Goal: Task Accomplishment & Management: Use online tool/utility

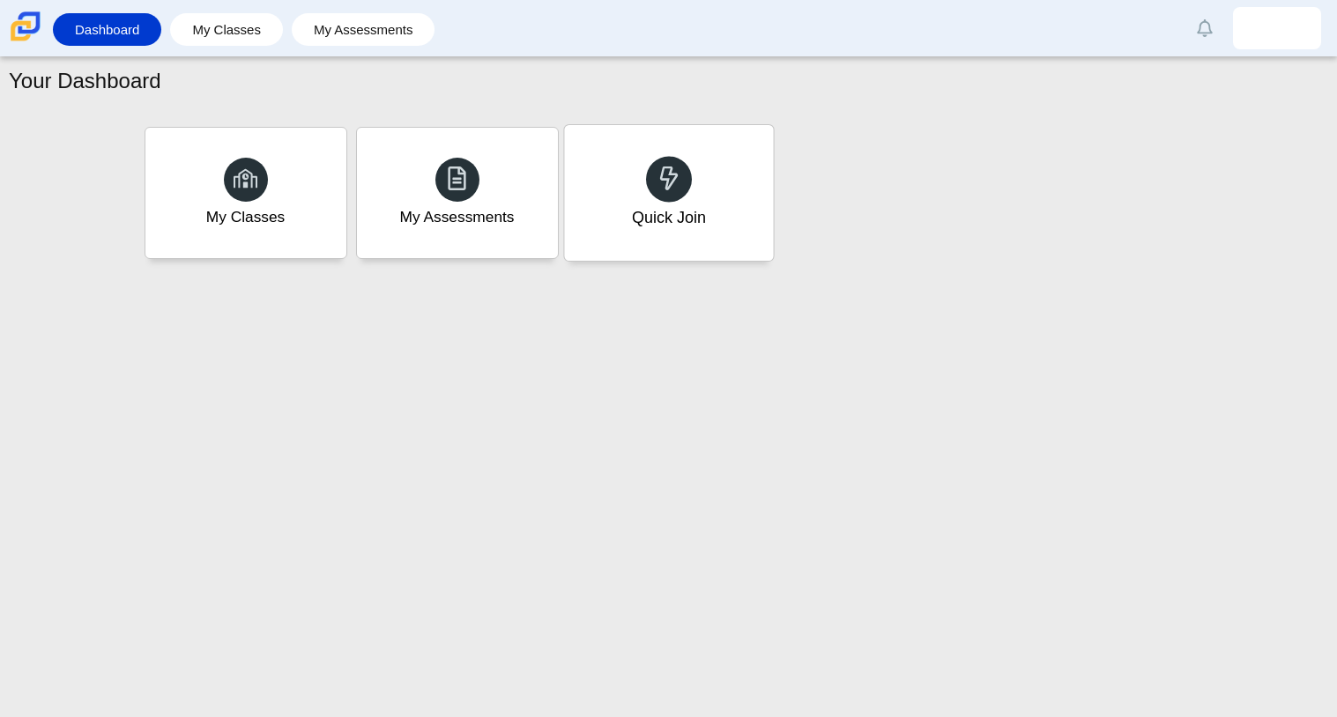
click at [608, 179] on div "Quick Join" at bounding box center [668, 193] width 209 height 136
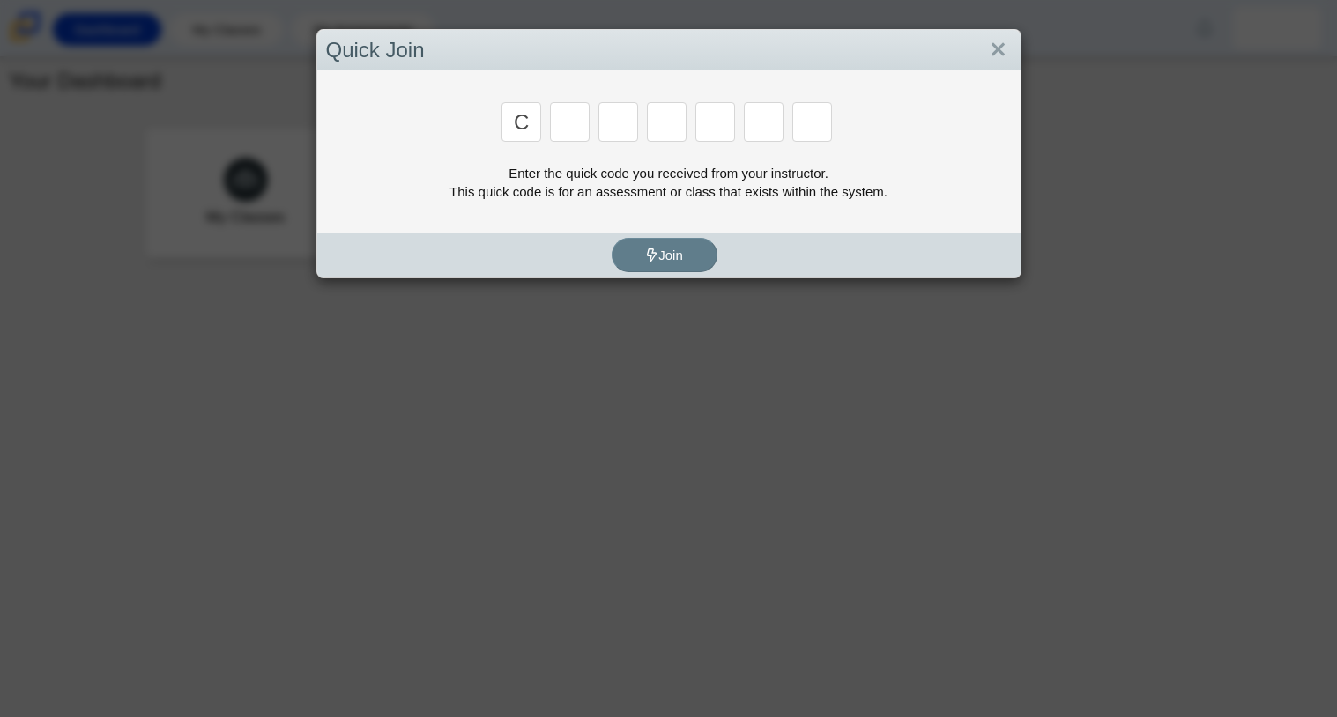
type input "c"
type input "x"
type input "h"
type input "9"
type input "m"
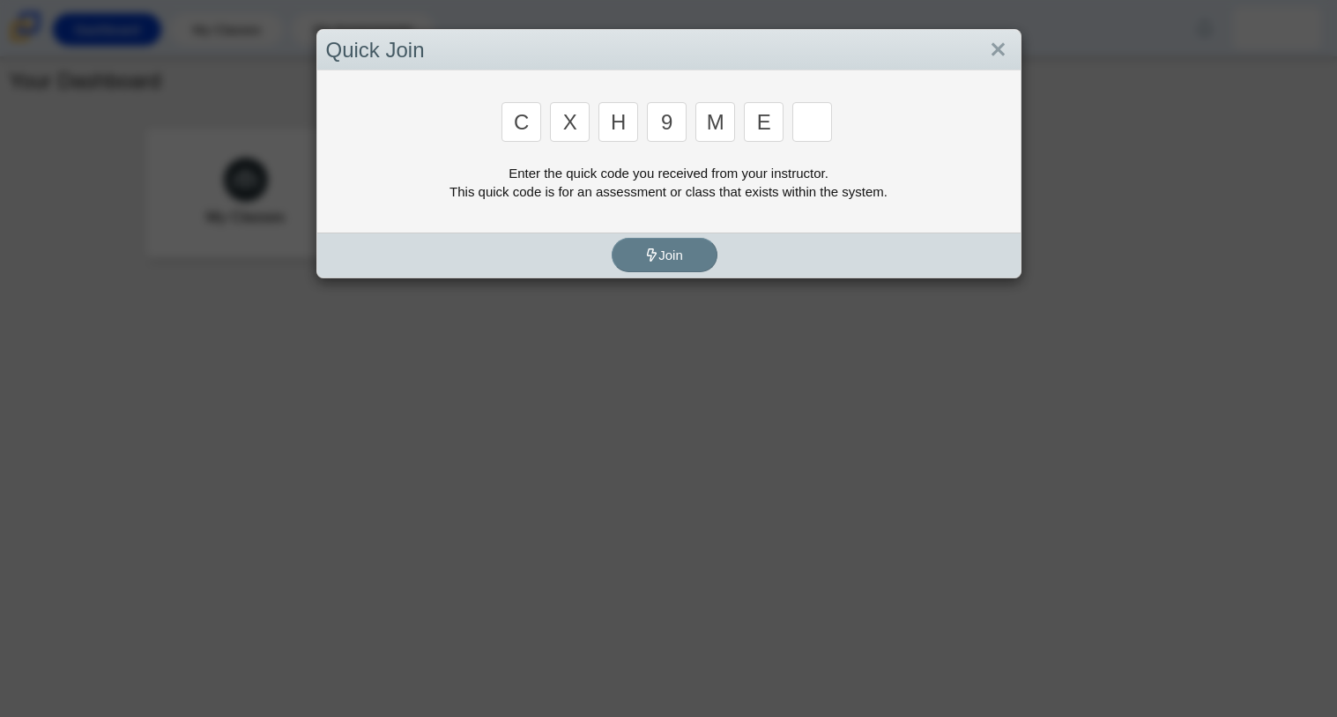
type input "e"
type input "2"
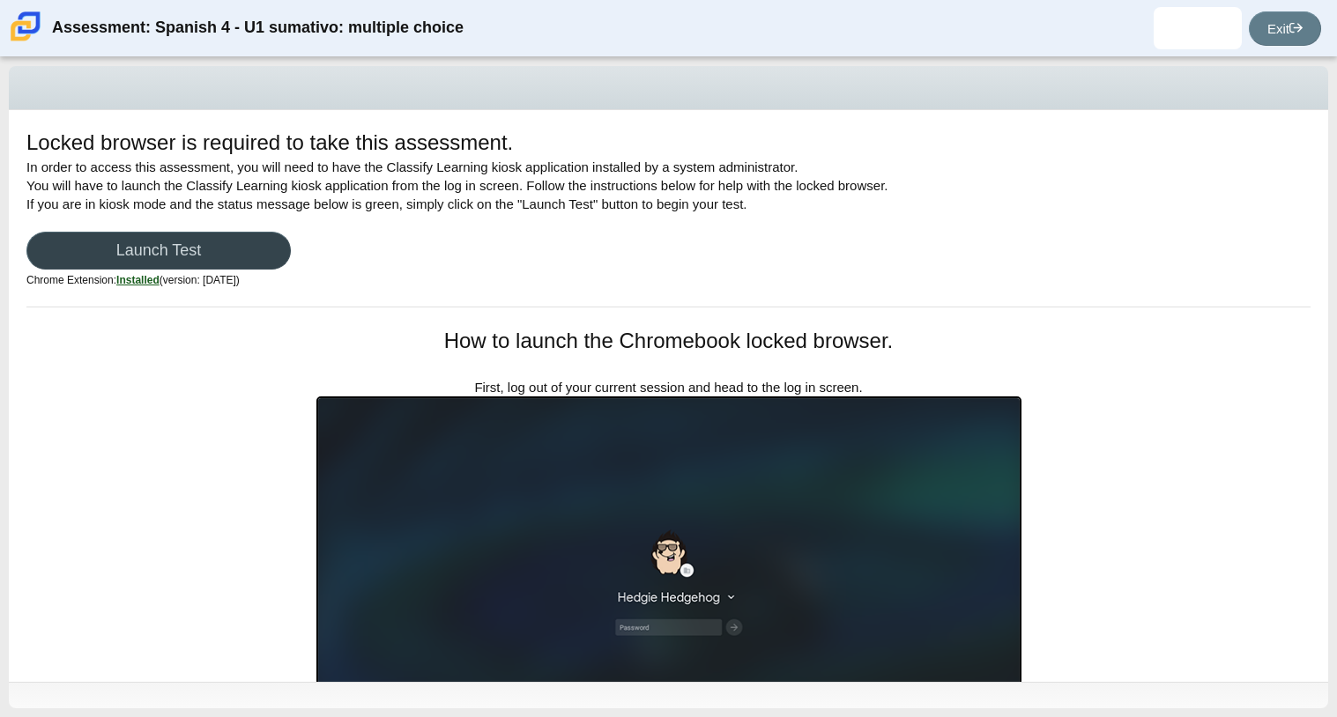
click at [167, 239] on link "Launch Test" at bounding box center [158, 251] width 264 height 38
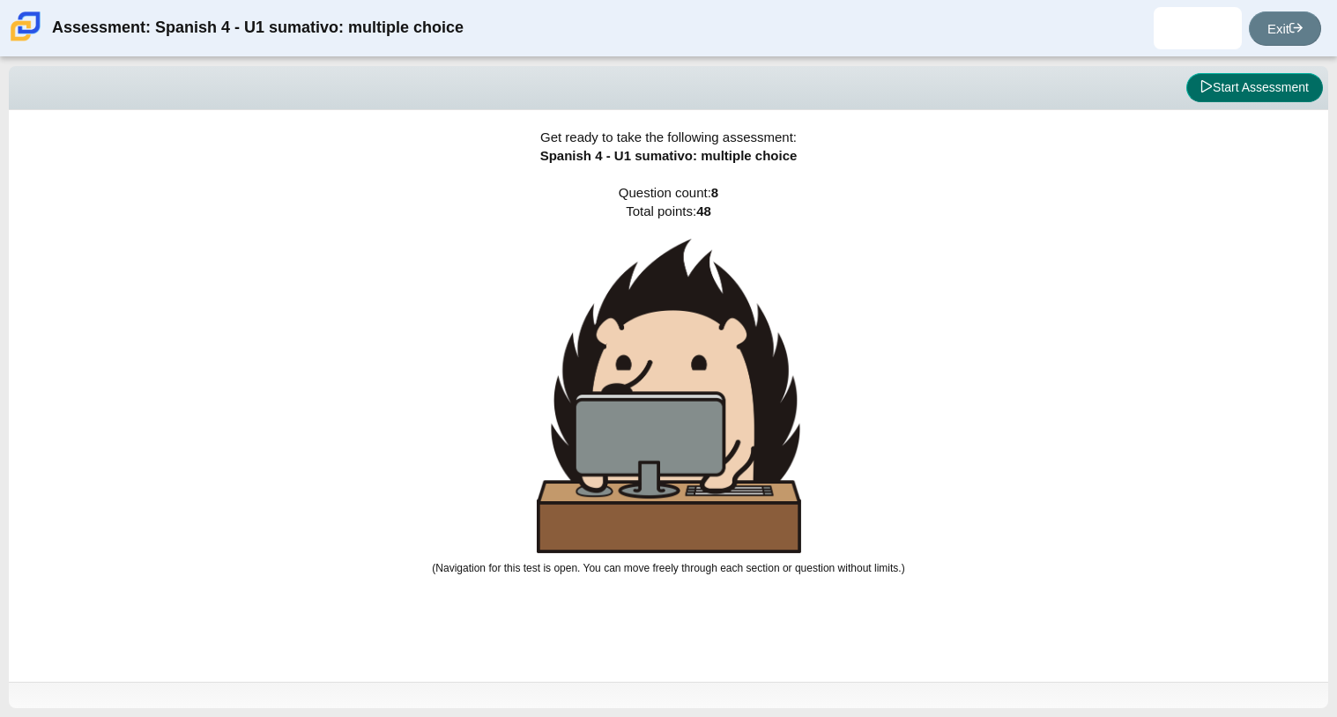
click at [1249, 88] on button "Start Assessment" at bounding box center [1254, 88] width 137 height 30
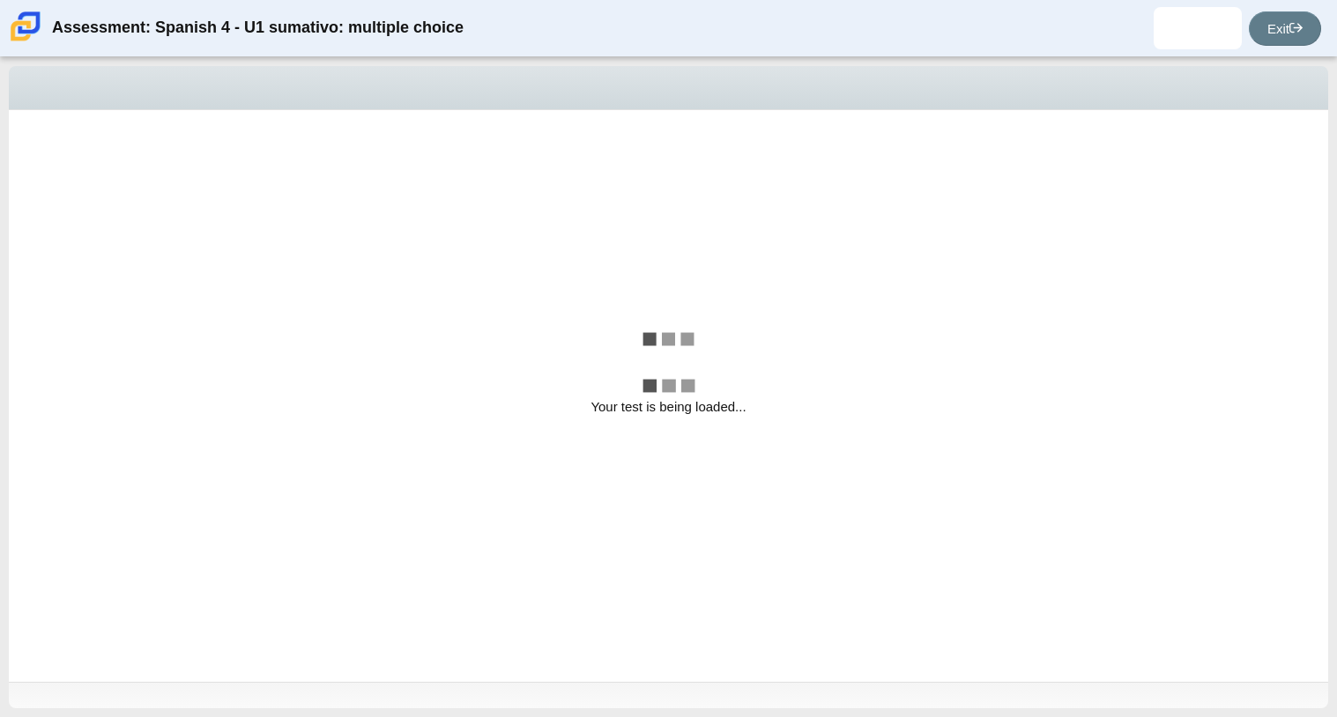
select select "a41de488-02ac-4dd5-a09b-0381ab625a77"
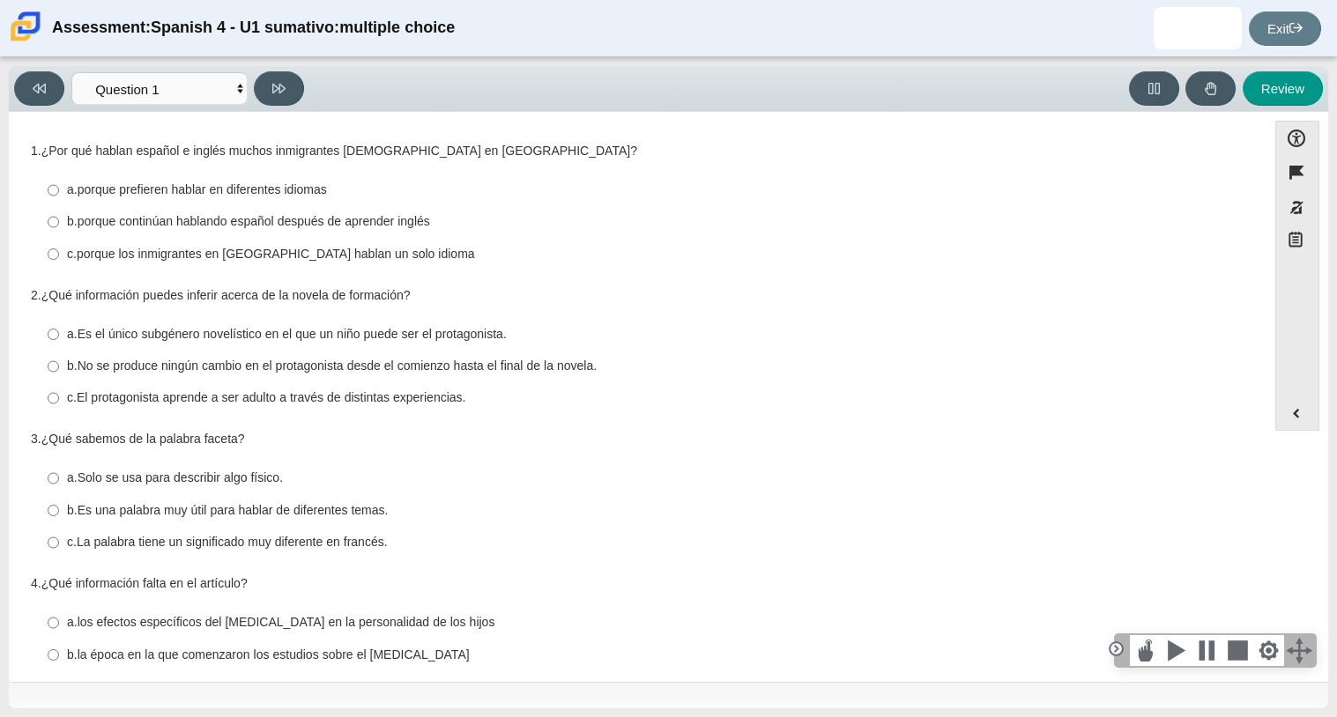
click at [281, 223] on thspan "porque continúan hablando español después de aprender inglés" at bounding box center [254, 221] width 353 height 16
click at [59, 223] on input "b. porque continúan hablando español después de aprender inglés b. porque conti…" at bounding box center [53, 222] width 11 height 32
radio input "true"
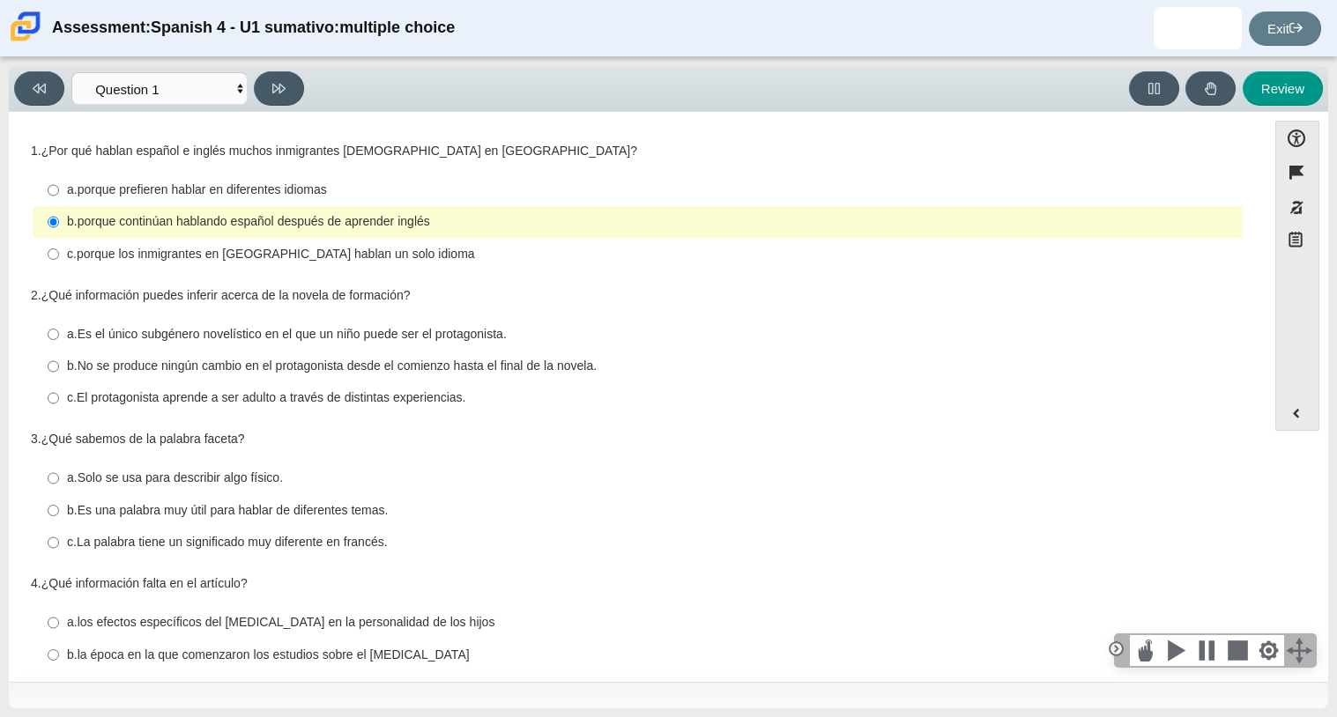
click at [295, 251] on thspan "porque los inmigrantes en Estados Unidos hablan un solo idioma" at bounding box center [276, 254] width 398 height 16
click at [59, 251] on input "c. porque los inmigrantes en Estados Unidos hablan un solo idioma c. porque los…" at bounding box center [53, 254] width 11 height 32
radio input "true"
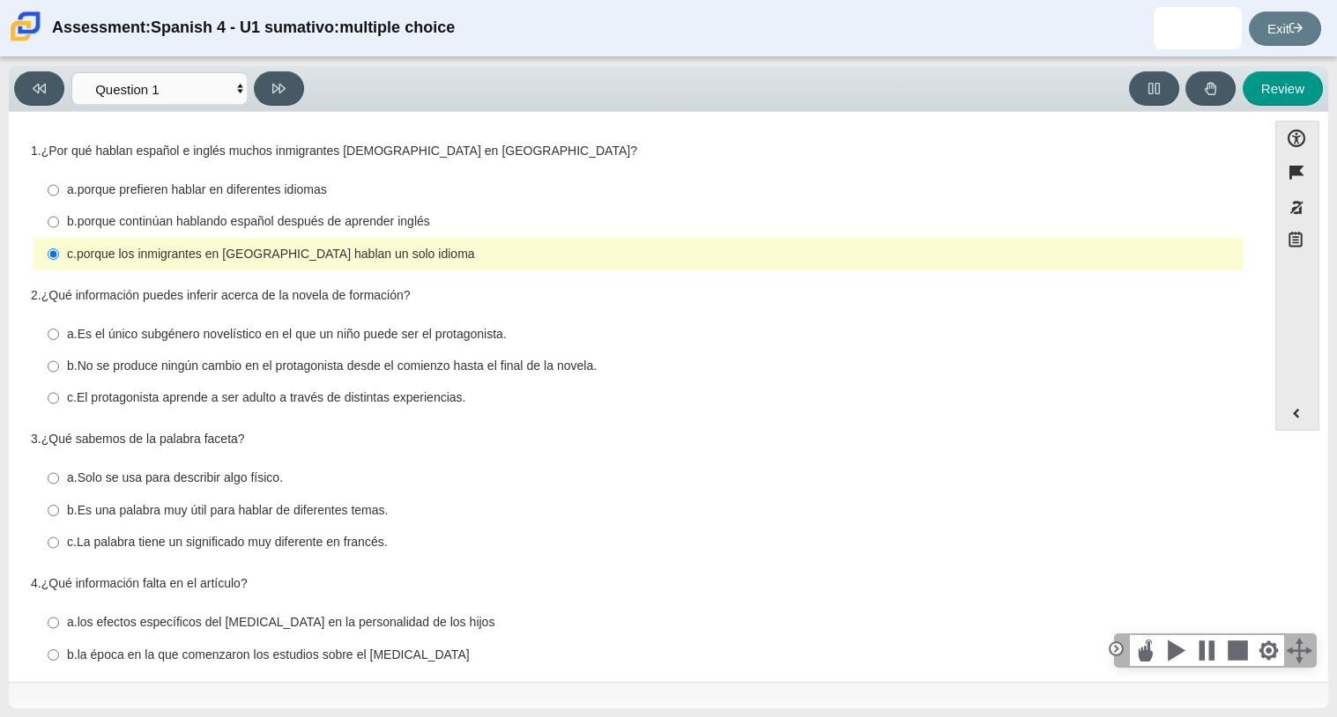
click at [280, 214] on thspan "porque continúan hablando español después de aprender inglés" at bounding box center [254, 221] width 353 height 16
click at [59, 214] on input "b. porque continúan hablando español después de aprender inglés b. porque conti…" at bounding box center [53, 222] width 11 height 32
radio input "true"
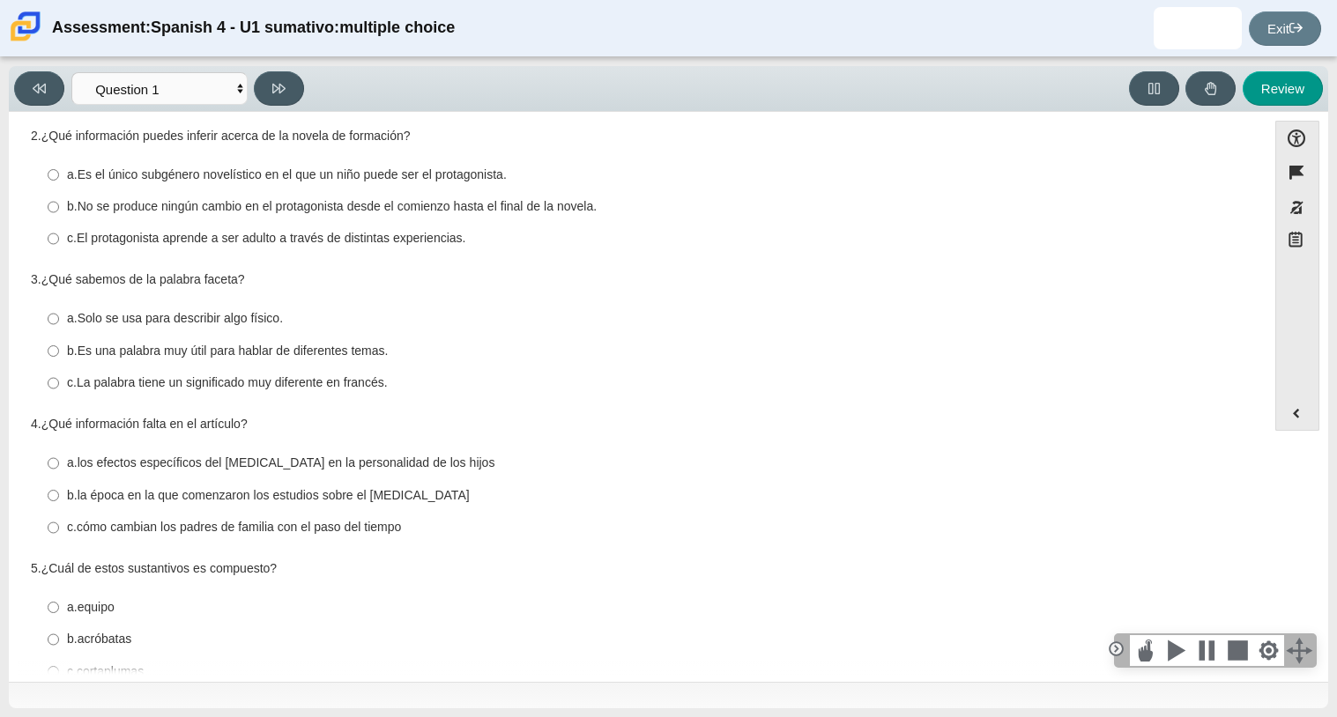
scroll to position [161, 0]
click at [215, 378] on thspan "La palabra tiene un significado muy diferente en francés." at bounding box center [232, 381] width 311 height 16
click at [59, 378] on input "c. La palabra tiene un significado muy diferente en francés. c. La palabra tien…" at bounding box center [53, 382] width 11 height 32
radio input "true"
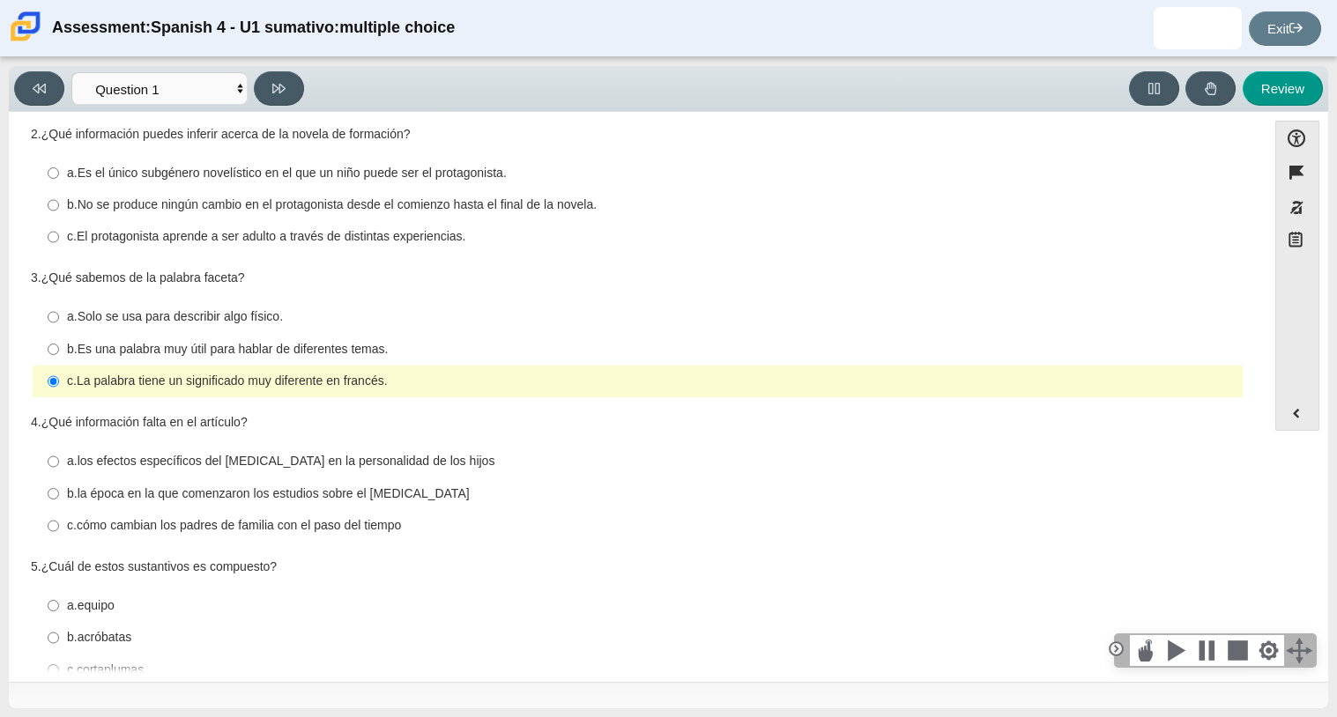
click at [220, 205] on thspan "No se produce ningún cambio en el protagonista desde el comienzo hasta el final…" at bounding box center [337, 205] width 519 height 16
click at [59, 205] on input "b. No se produce ningún cambio en el protagonista desde el comienzo hasta el fi…" at bounding box center [53, 205] width 11 height 32
radio input "true"
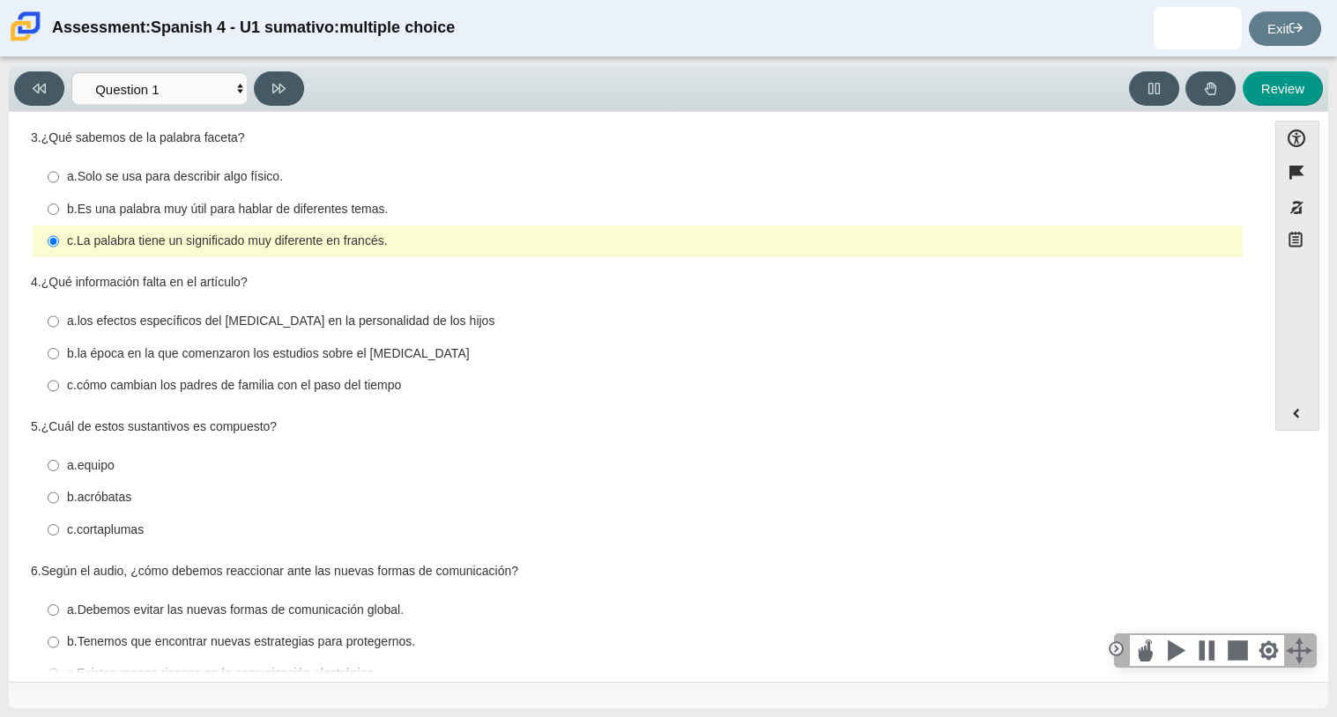
scroll to position [344, 0]
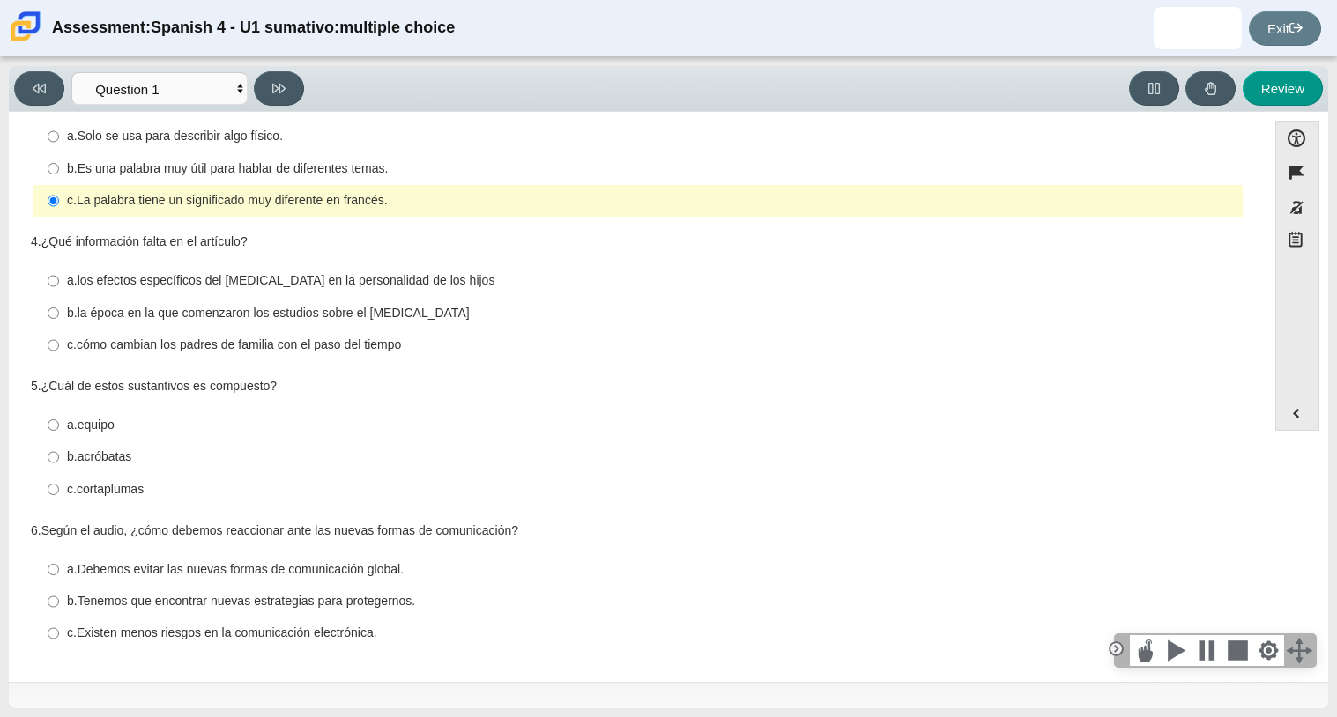
click at [372, 337] on thspan "cómo cambian los padres de familia con el paso del tiempo" at bounding box center [239, 345] width 324 height 16
click at [59, 337] on input "c. cómo cambian los padres de familia con el paso del tiempo c. cómo cambian lo…" at bounding box center [53, 346] width 11 height 32
radio input "true"
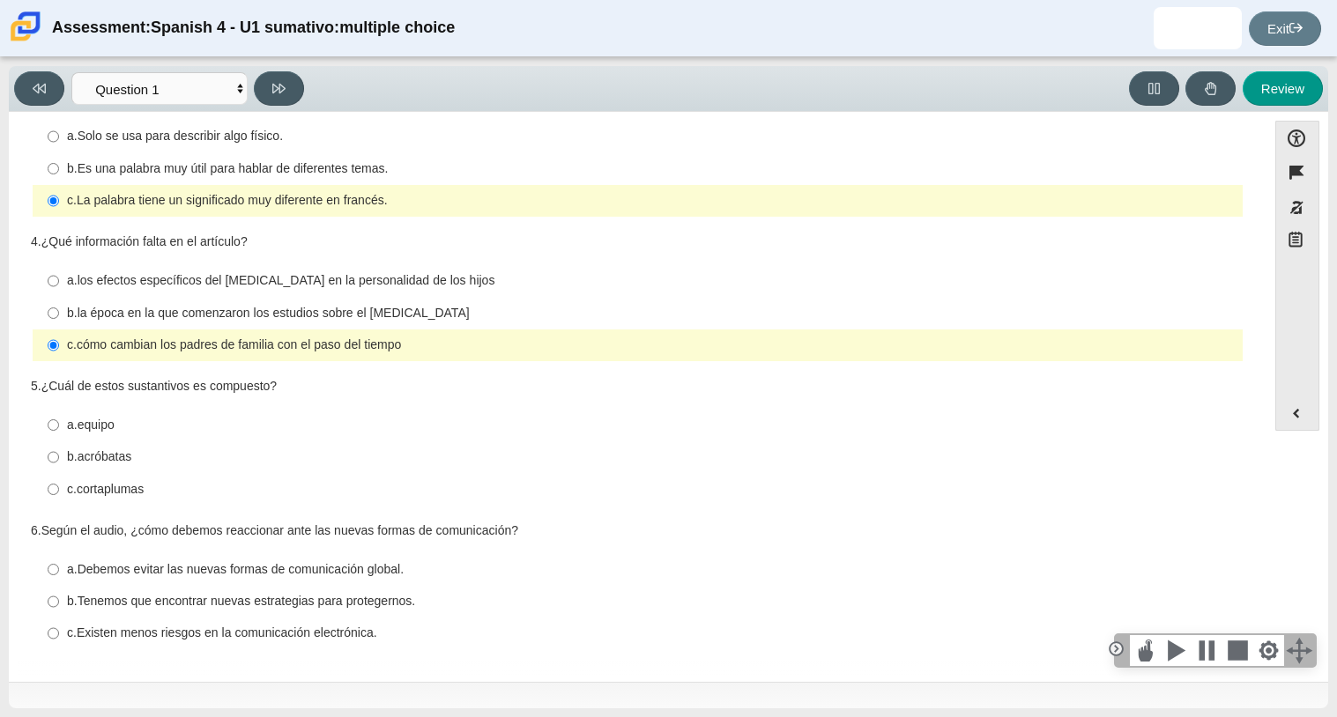
click at [100, 473] on label "c. cortaplumas c. cortaplumas" at bounding box center [638, 489] width 1207 height 32
click at [59, 473] on input "c. cortaplumas c. cortaplumas" at bounding box center [53, 489] width 11 height 32
radio input "true"
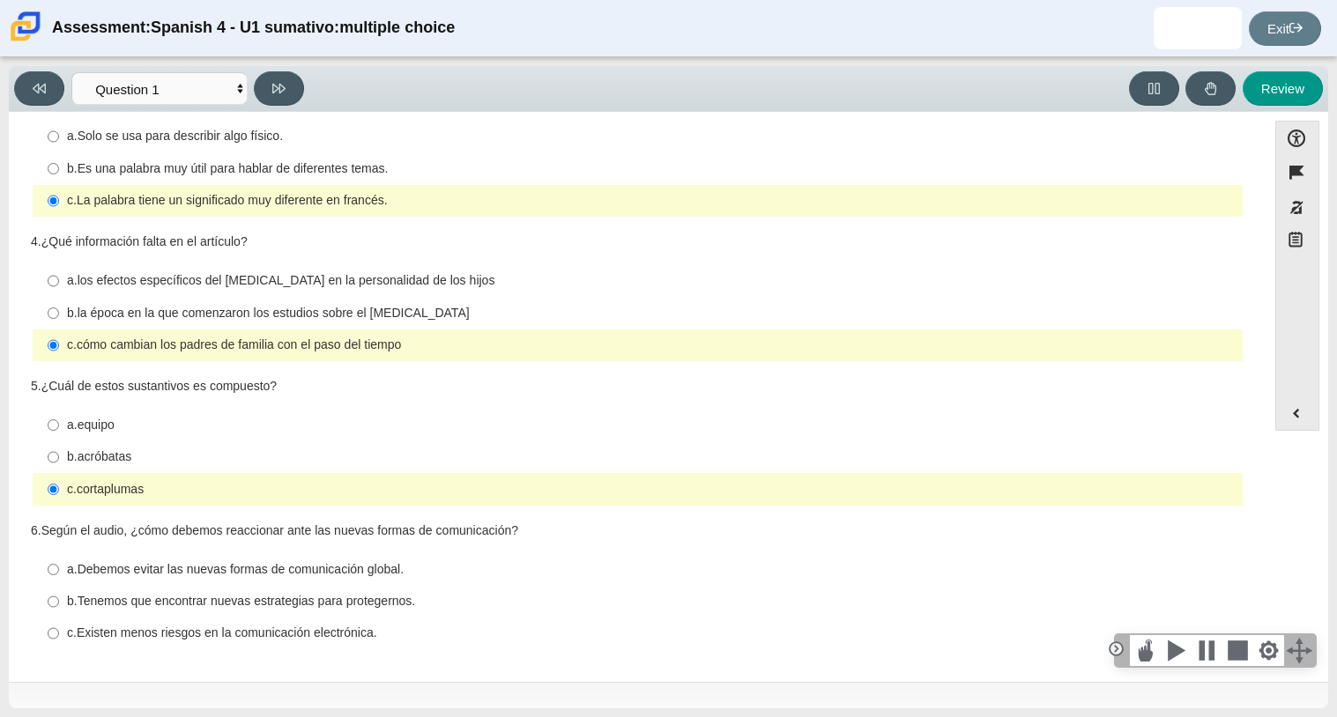
click at [261, 605] on thspan "Tenemos que encontrar nuevas estrategias para protegernos." at bounding box center [247, 601] width 338 height 16
click at [59, 605] on input "b. Tenemos que encontrar nuevas estrategias para protegernos. b. Tenemos que en…" at bounding box center [53, 602] width 11 height 32
radio input "true"
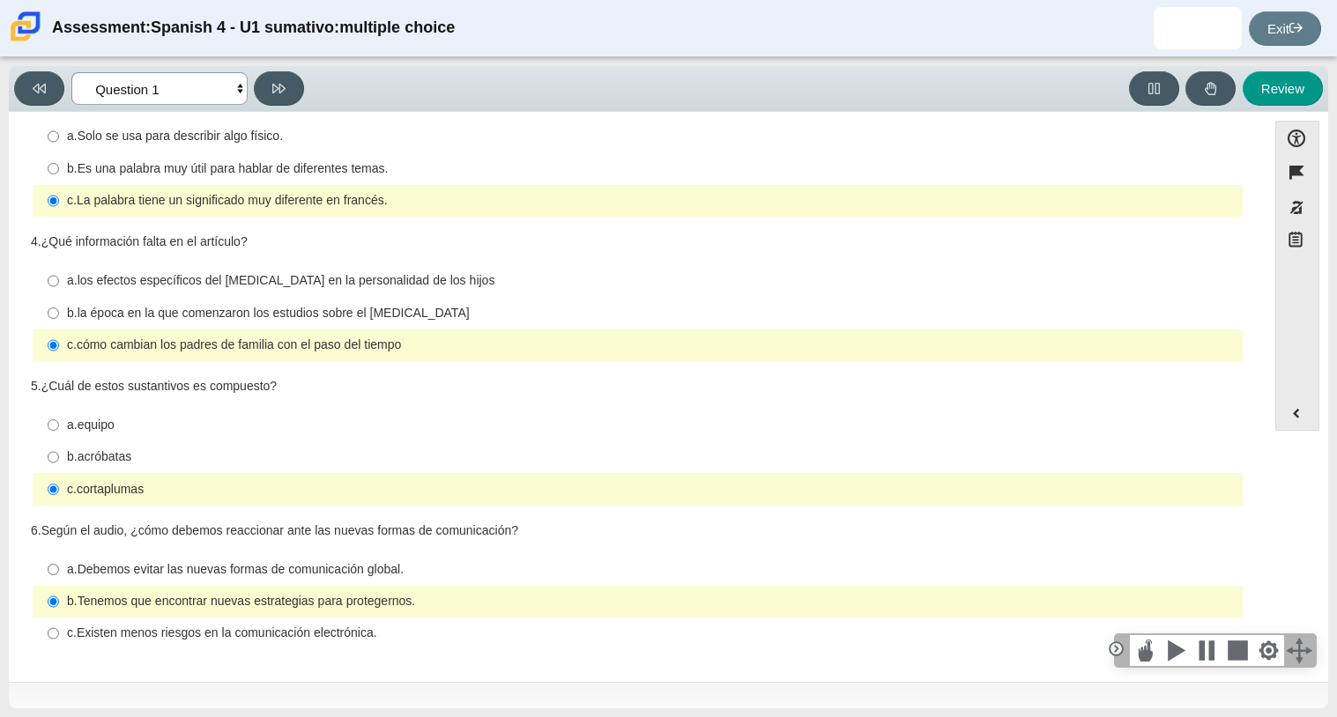
click at [230, 85] on select "Comprensión auditiva Question 1 Question 2 Question 3 Comprensión de lectura Qu…" at bounding box center [159, 88] width 176 height 33
select select "f076714a-6747-478e-936f-d582d2f603d1"
click at [71, 72] on select "Comprensión auditiva Question 1 Question 2 Question 3 Comprensión de lectura Qu…" at bounding box center [159, 88] width 176 height 33
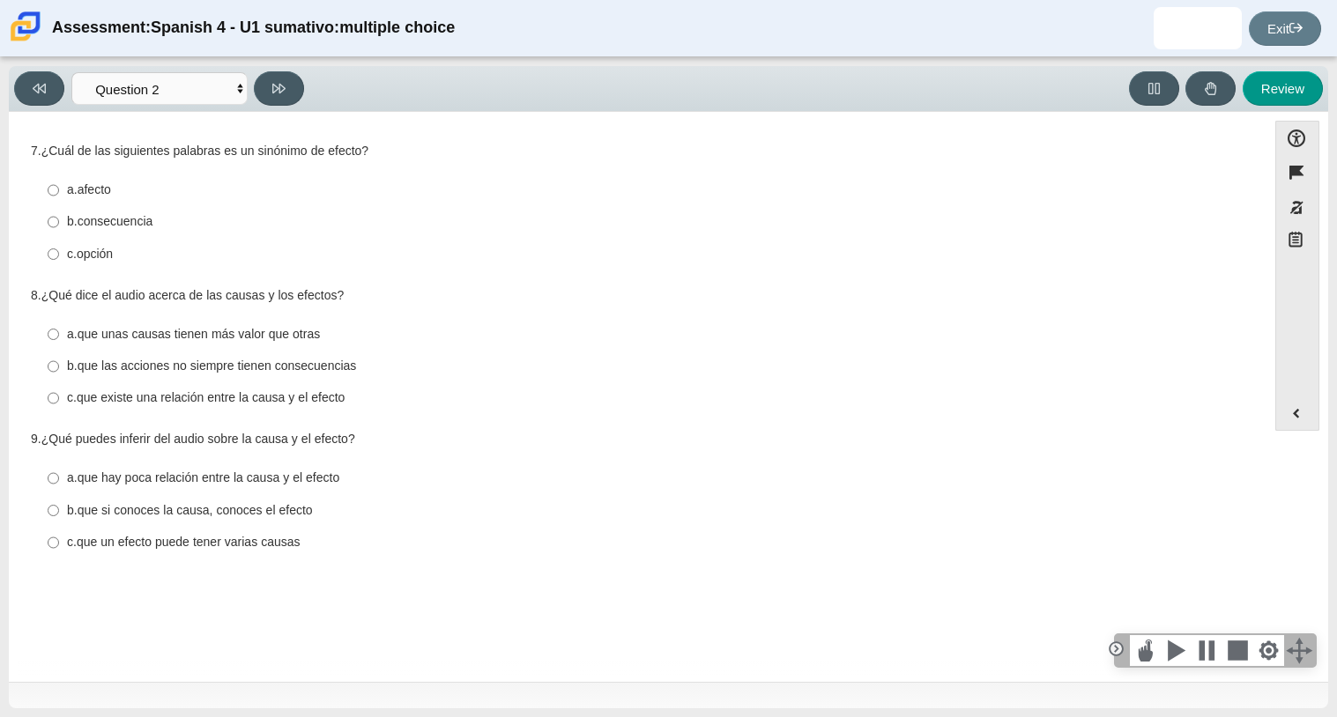
click at [103, 250] on thspan "opción" at bounding box center [95, 254] width 36 height 16
click at [59, 250] on input "c. opción c. opción" at bounding box center [53, 254] width 11 height 32
radio input "true"
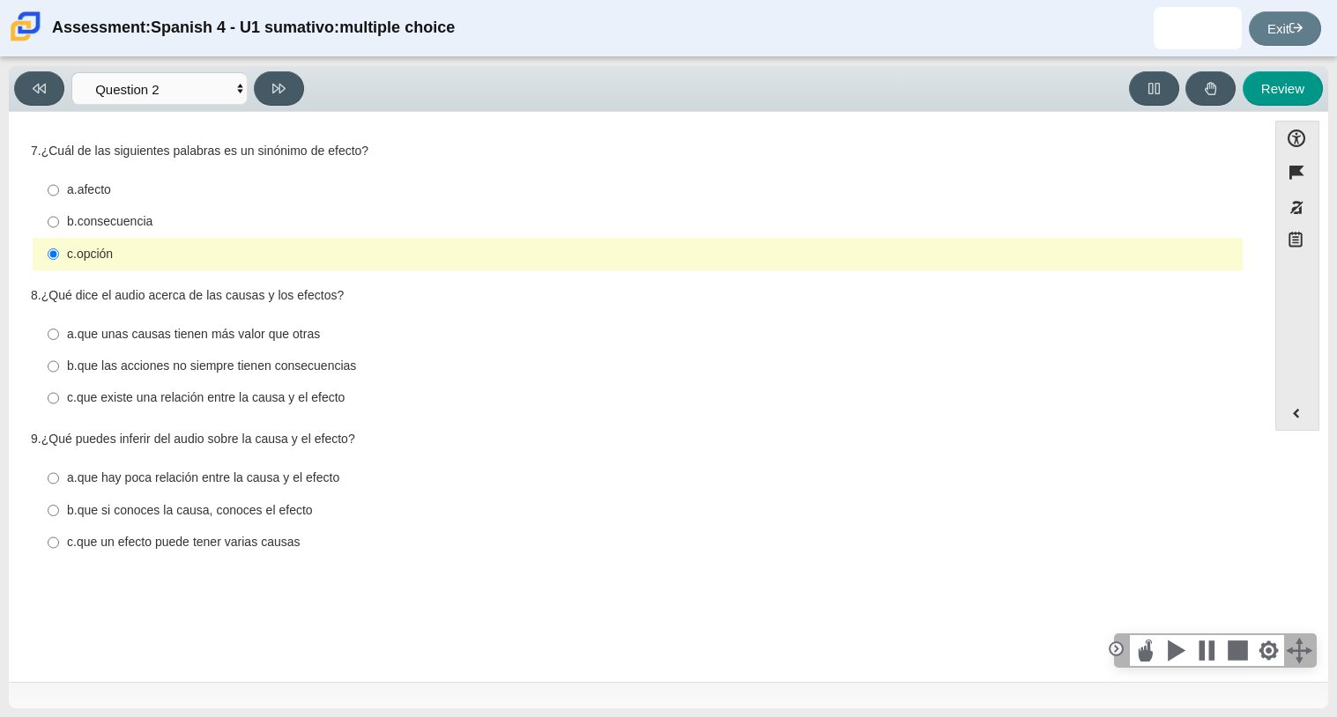
click at [130, 231] on label "b. consecuencia b. consecuencia" at bounding box center [638, 222] width 1207 height 32
click at [59, 231] on input "b. consecuencia b. consecuencia" at bounding box center [53, 222] width 11 height 32
radio input "true"
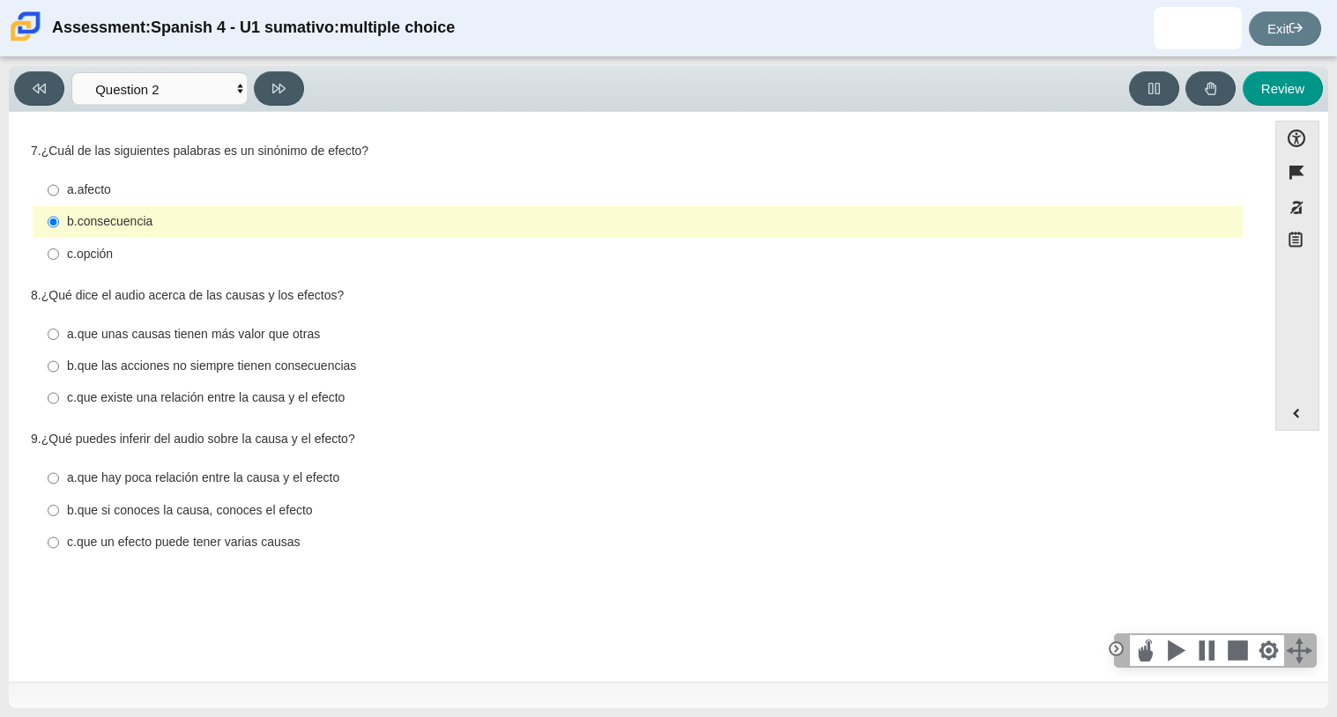
click at [167, 239] on label "c. opción c. opción" at bounding box center [638, 254] width 1207 height 32
click at [59, 239] on input "c. opción c. opción" at bounding box center [53, 254] width 11 height 32
radio input "true"
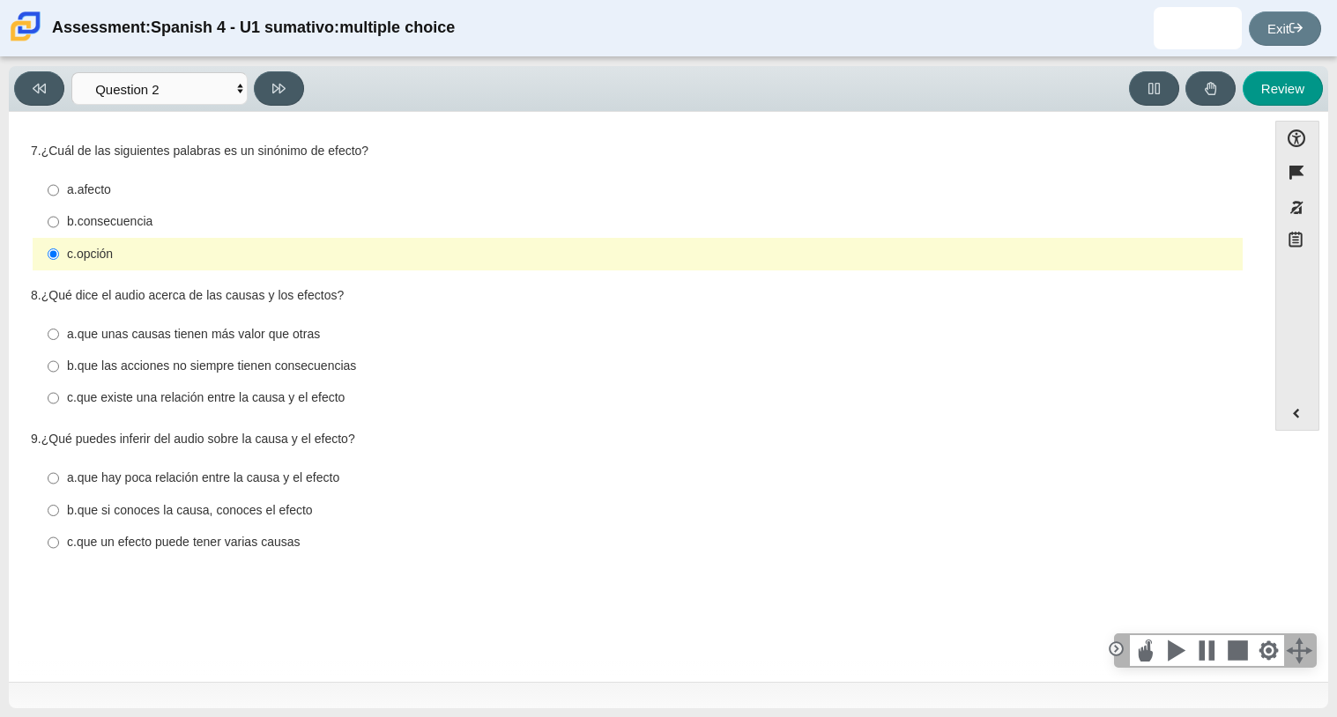
click at [263, 390] on thspan "que existe una relación entre la causa y el efecto" at bounding box center [211, 398] width 269 height 16
click at [59, 390] on input "c. que existe una relación entre la causa y el efecto c. que existe una relació…" at bounding box center [53, 398] width 11 height 32
radio input "true"
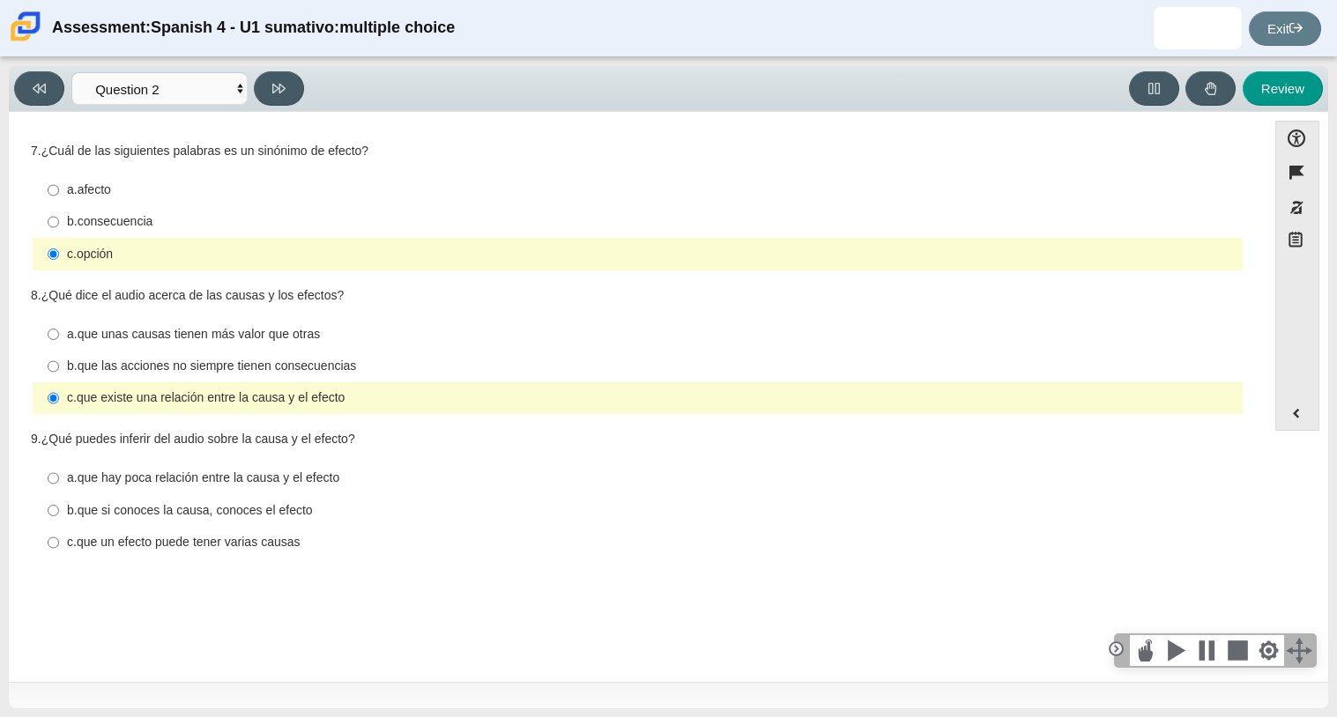
click at [359, 471] on div "a. que hay poca relación entre la causa y el efecto" at bounding box center [651, 479] width 1169 height 18
click at [59, 471] on input "a. que hay poca relación entre la causa y el efecto a. que hay poca relación en…" at bounding box center [53, 479] width 11 height 32
radio input "true"
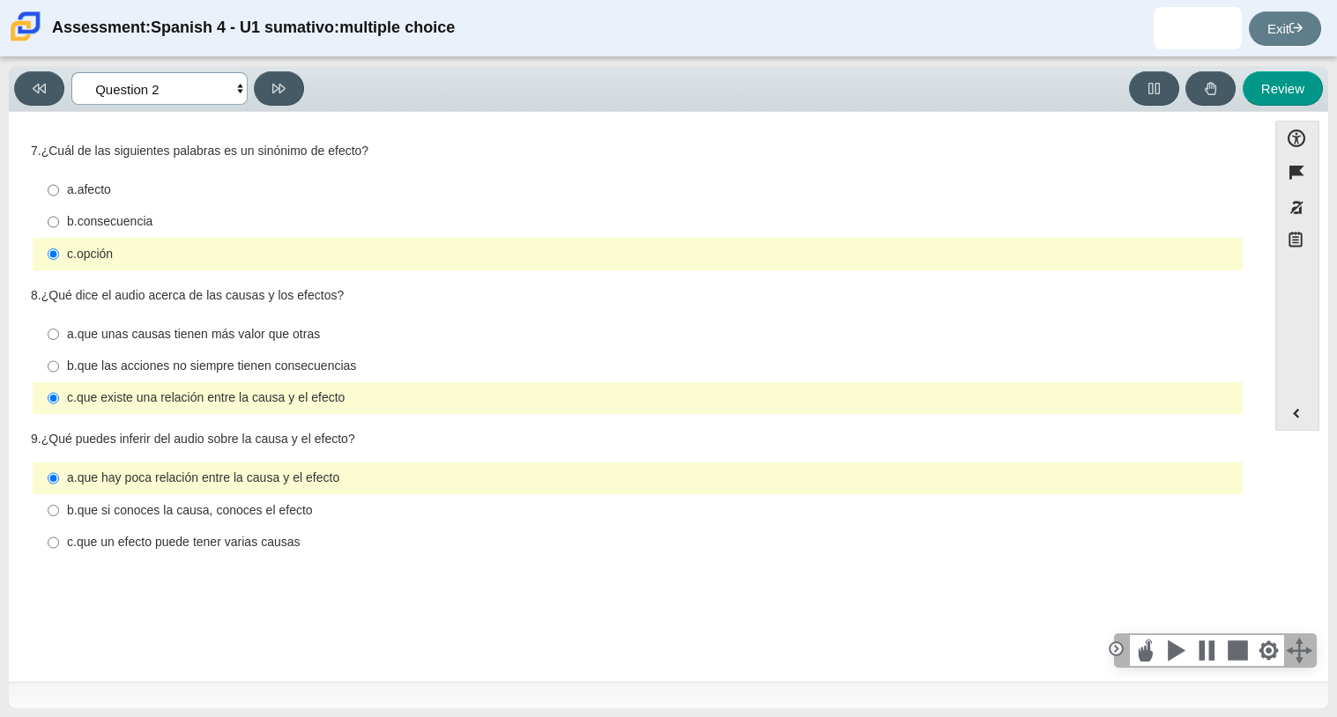
click at [235, 84] on select "Comprensión auditiva Question 1 Question 2 Question 3 Comprensión de lectura Qu…" at bounding box center [159, 88] width 176 height 33
select select "955d698b-f94a-4dc0-b255-03112f50ff9e"
click at [71, 72] on select "Comprensión auditiva Question 1 Question 2 Question 3 Comprensión de lectura Qu…" at bounding box center [159, 88] width 176 height 33
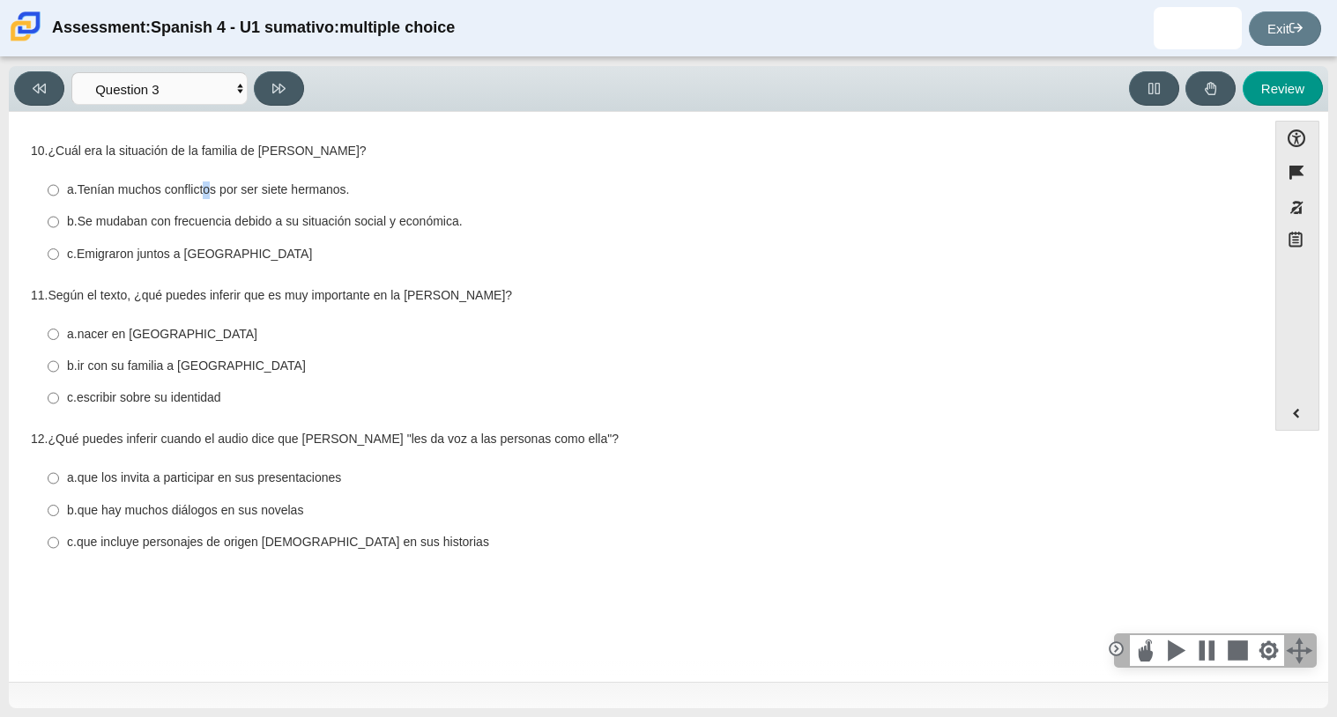
click at [204, 176] on label "a. Tenían muchos conflictos por ser siete hermanos. a. Tenían muchos conflictos…" at bounding box center [638, 190] width 1207 height 32
click at [582, 167] on div "10. ¿Cuál era la situación de la familia de Sandra Cisneros? Responses a. Tenía…" at bounding box center [637, 208] width 1213 height 130
click at [197, 246] on thspan "Emigraron juntos a Estados Unidos" at bounding box center [194, 254] width 235 height 16
click at [59, 246] on input "c. Emigraron juntos a Estados Unidos c. Emigraron juntos a Estados Unidos" at bounding box center [53, 254] width 11 height 32
radio input "true"
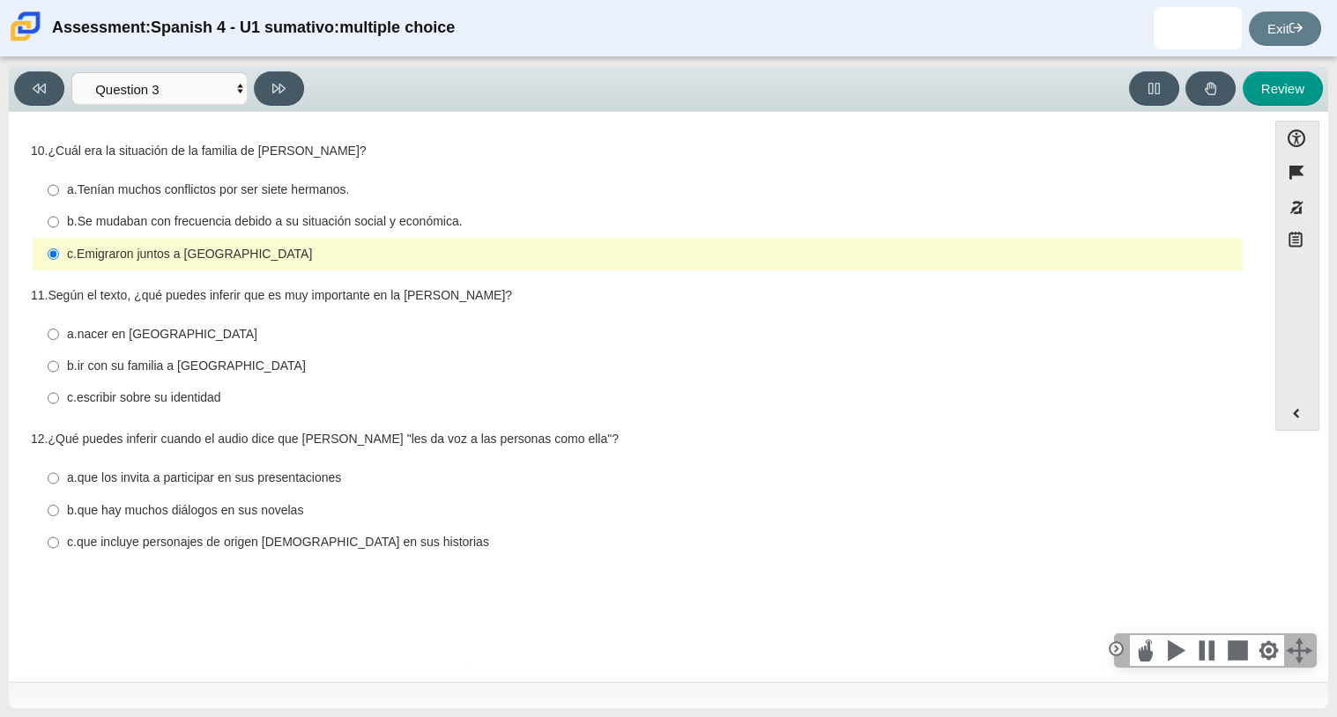
click at [206, 398] on thspan "escribir sobre su identidad" at bounding box center [149, 398] width 145 height 16
click at [59, 398] on input "c. escribir sobre su identidad c. escribir sobre su identidad" at bounding box center [53, 398] width 11 height 32
radio input "true"
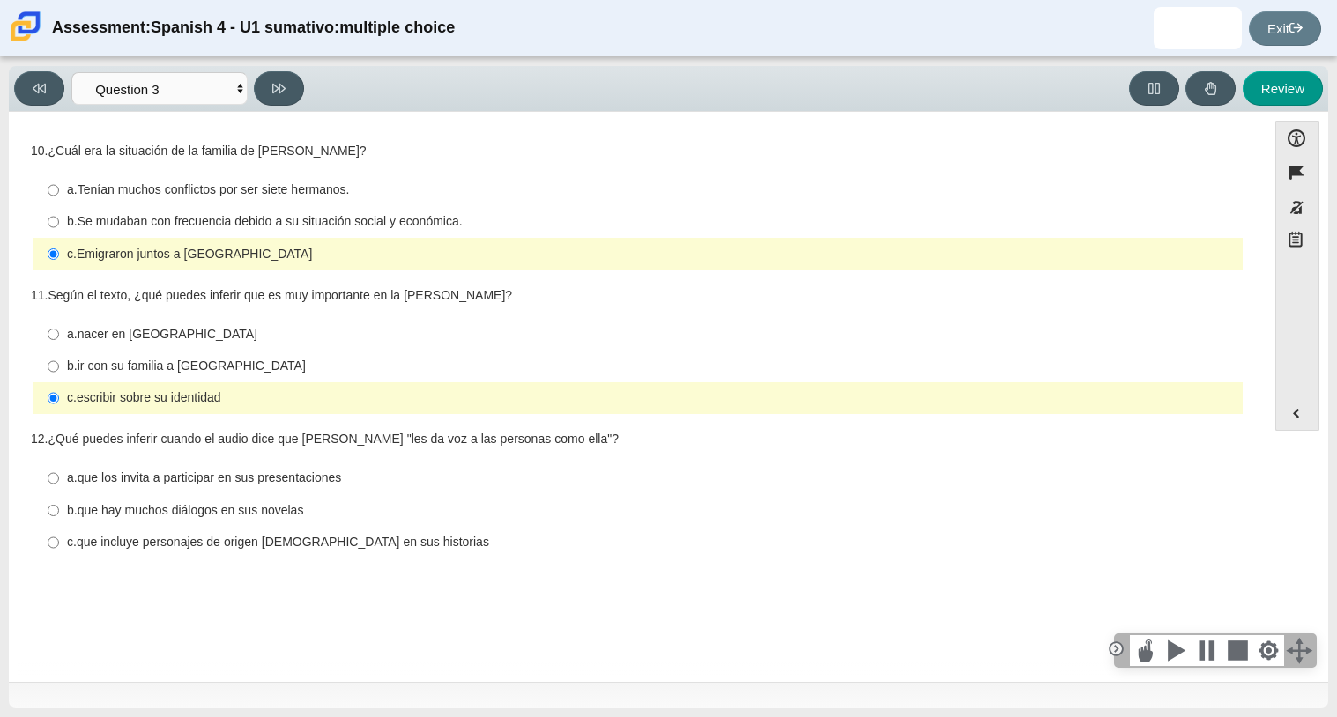
click at [309, 508] on div "b. que hay muchos diálogos en sus novelas" at bounding box center [651, 511] width 1169 height 18
click at [59, 508] on input "b. que hay muchos diálogos en sus novelas b. que hay muchos diálogos en sus nov…" at bounding box center [53, 510] width 11 height 32
radio input "true"
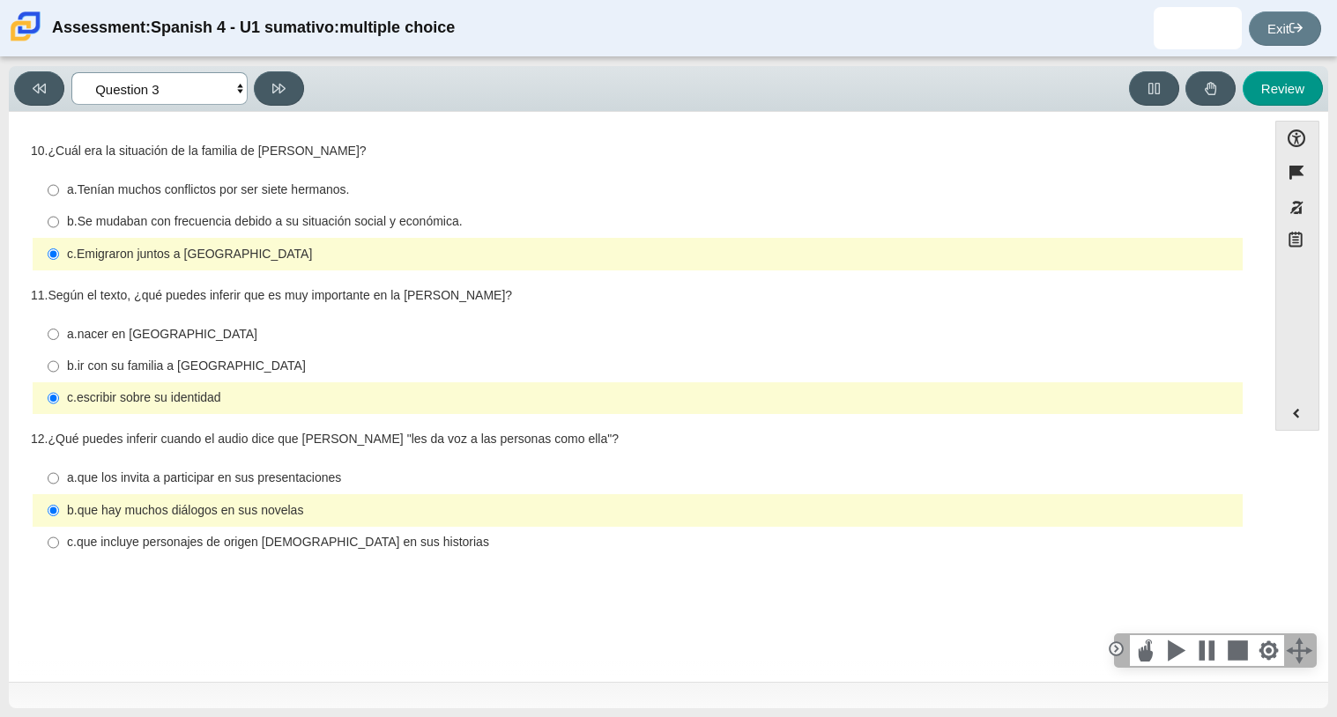
click at [238, 81] on select "Comprensión auditiva Question 1 Question 2 Question 3 Comprensión de lectura Qu…" at bounding box center [159, 88] width 176 height 33
select select "390cf710-00ed-41bc-9fa6-d48920198324"
click at [71, 72] on select "Comprensión auditiva Question 1 Question 2 Question 3 Comprensión de lectura Qu…" at bounding box center [159, 88] width 176 height 33
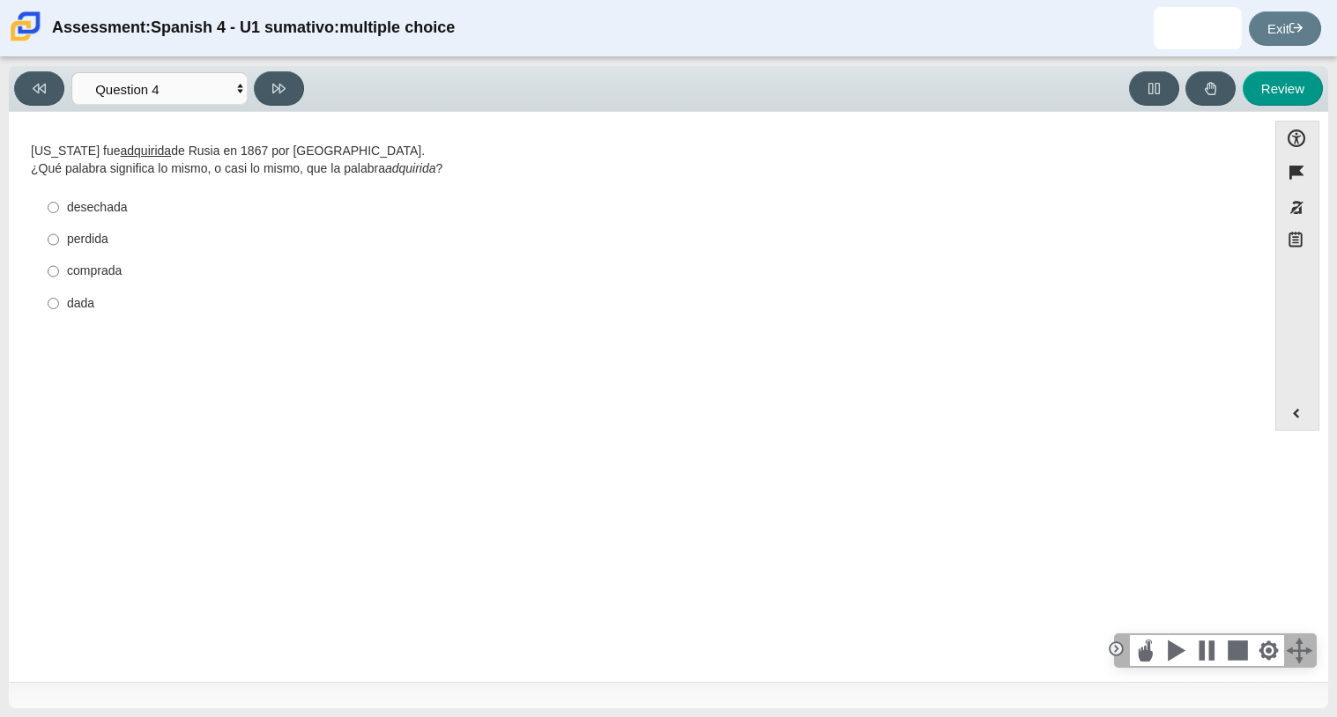
click at [99, 275] on div "comprada" at bounding box center [651, 272] width 1169 height 18
click at [59, 275] on input "comprada comprada" at bounding box center [53, 272] width 11 height 32
radio input "true"
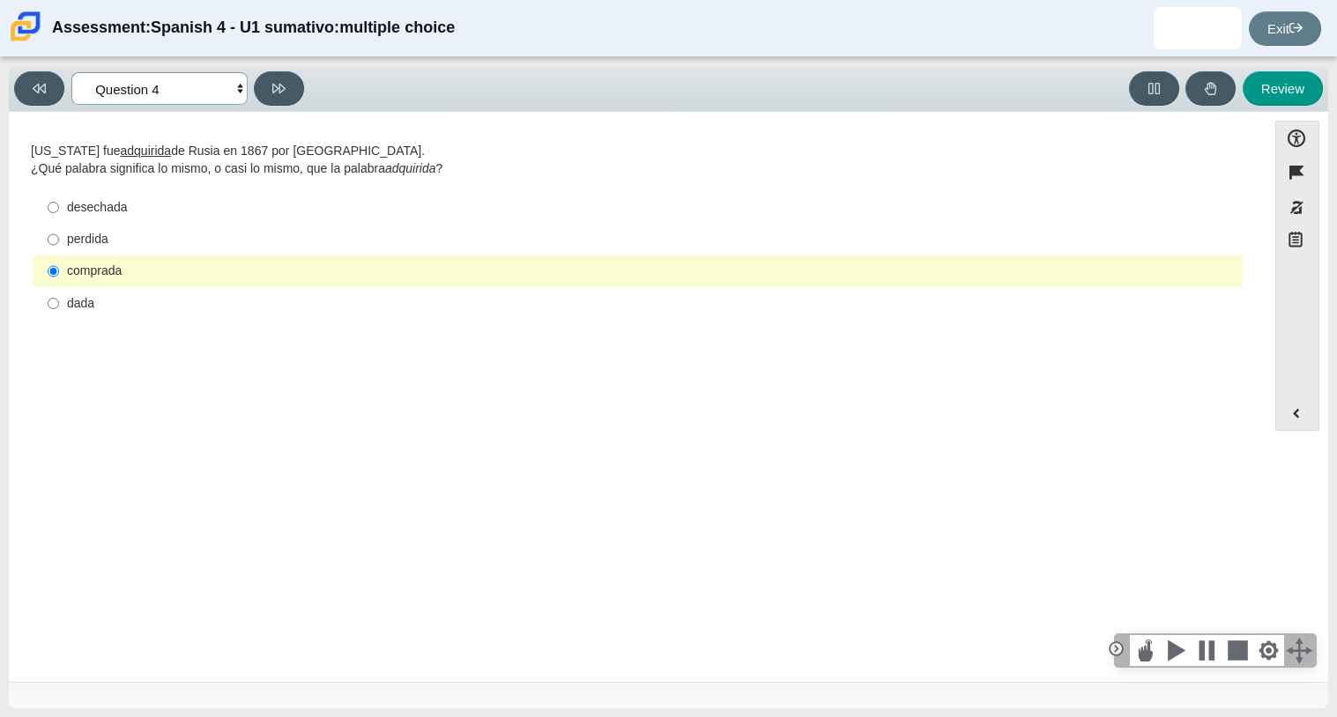
click at [230, 84] on select "Comprensión auditiva Question 1 Question 2 Question 3 Comprensión de lectura Qu…" at bounding box center [159, 88] width 176 height 33
select select "de5bc71e-117a-4bdd-886d-d95d03d193af"
click at [71, 72] on select "Comprensión auditiva Question 1 Question 2 Question 3 Comprensión de lectura Qu…" at bounding box center [159, 88] width 176 height 33
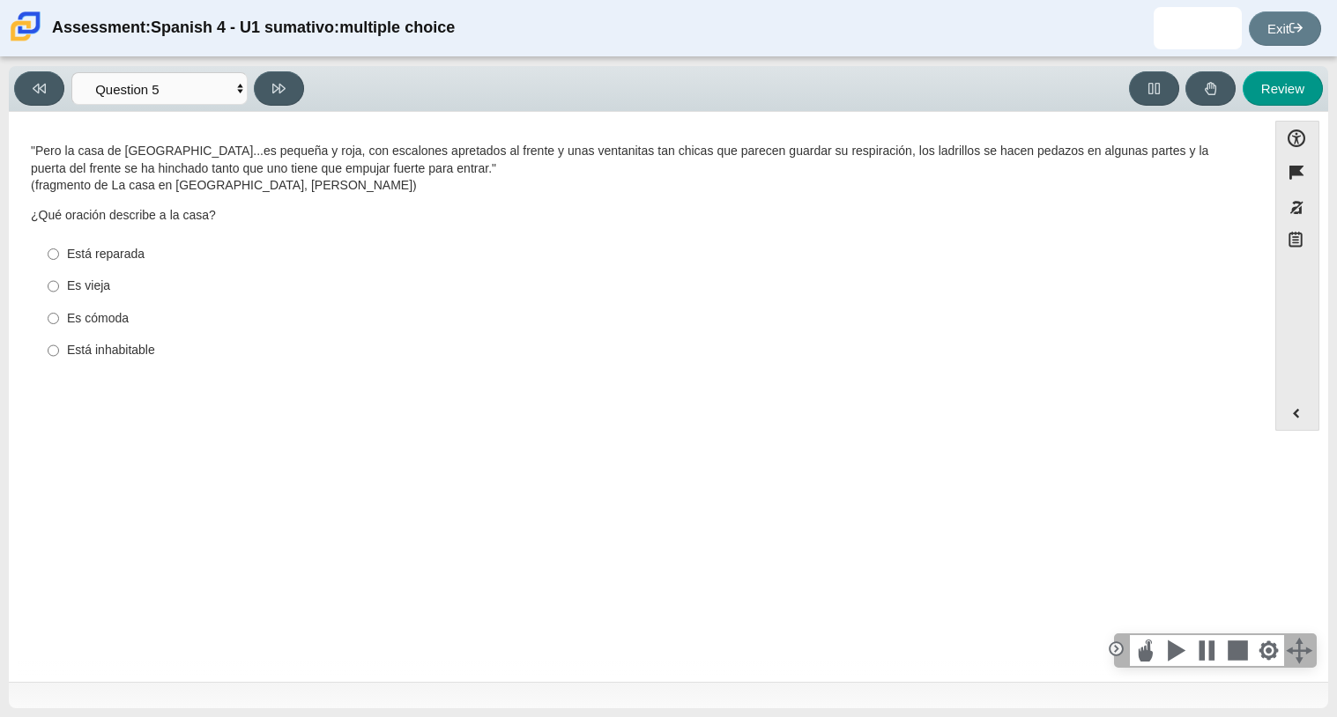
click at [89, 287] on div "Es vieja" at bounding box center [651, 287] width 1169 height 18
click at [59, 287] on input "Es vieja Es vieja" at bounding box center [53, 287] width 11 height 32
radio input "true"
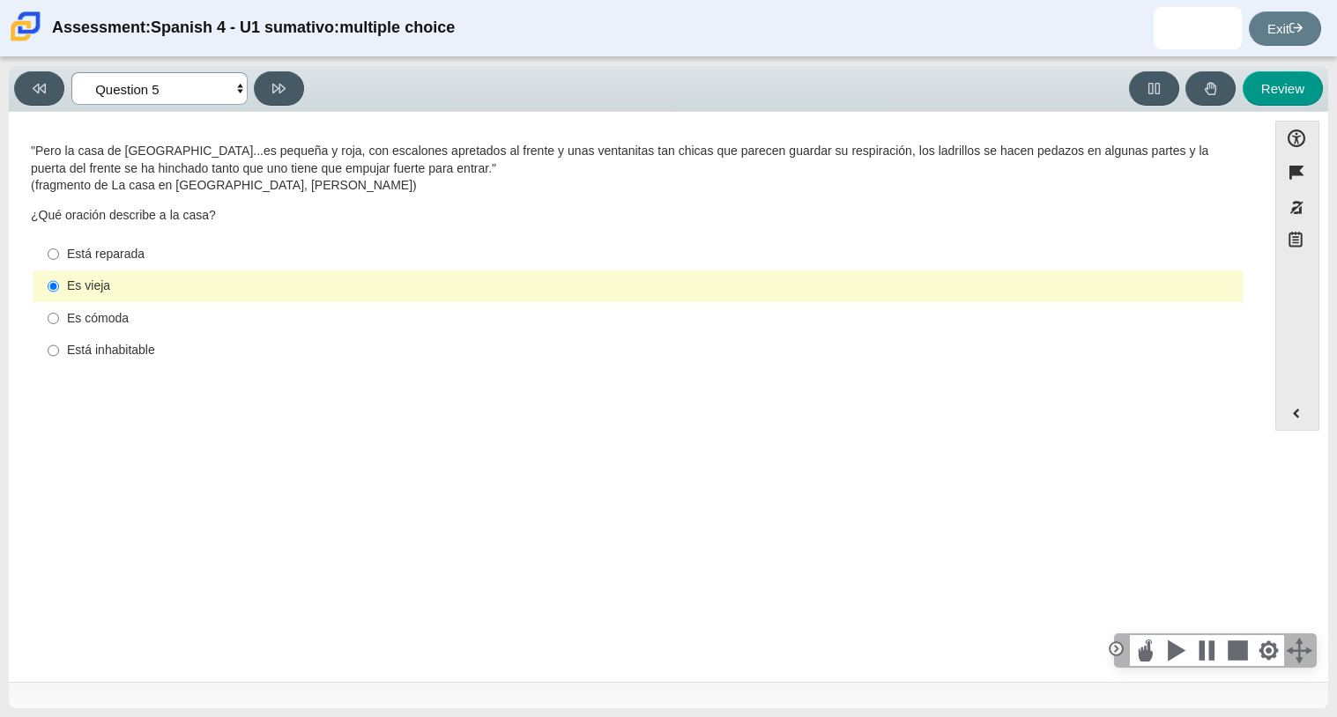
click at [210, 94] on select "Comprensión auditiva Question 1 Question 2 Question 3 Comprensión de lectura Qu…" at bounding box center [159, 88] width 176 height 33
select select "ad9780d8-5edb-414e-87ea-0bcd5a75287a"
click at [71, 72] on select "Comprensión auditiva Question 1 Question 2 Question 3 Comprensión de lectura Qu…" at bounding box center [159, 88] width 176 height 33
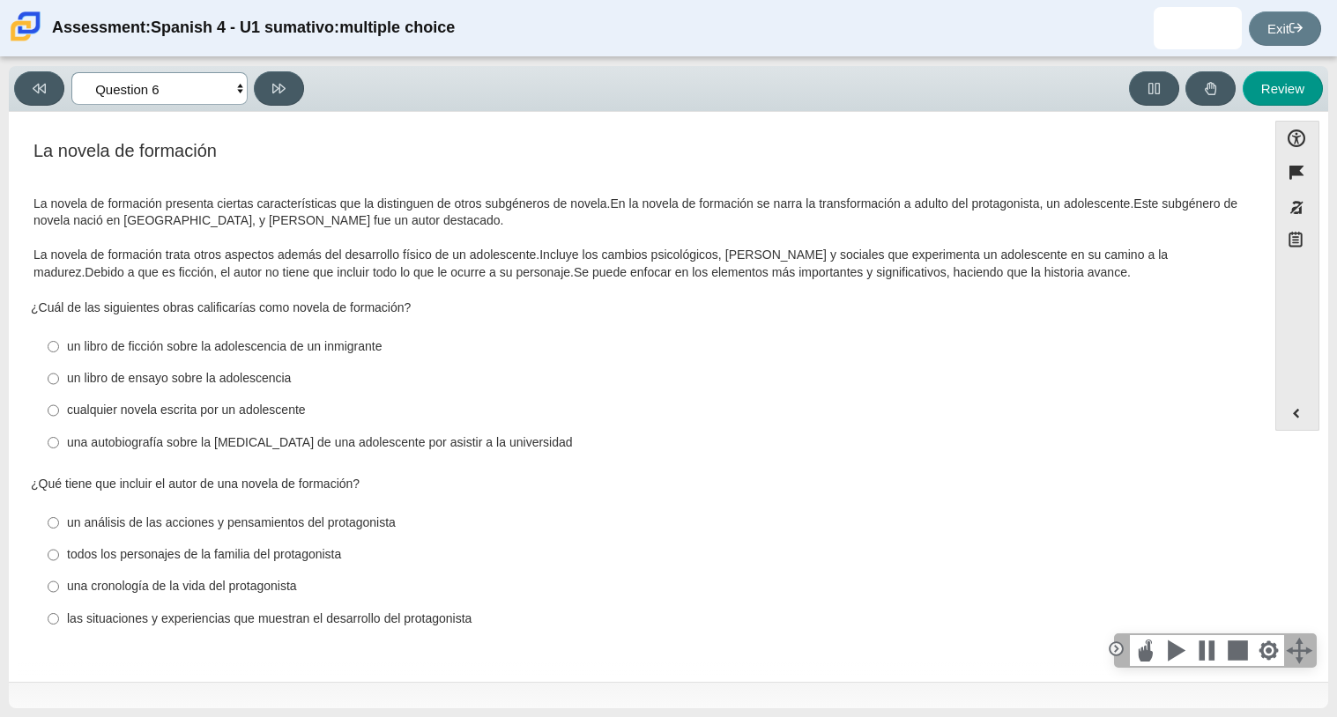
click at [232, 87] on select "Comprensión auditiva Question 1 Question 2 Question 3 Comprensión de lectura Qu…" at bounding box center [159, 88] width 176 height 33
click at [428, 360] on label "un libro de ficción sobre la adolescencia de un inmigrante un libro de ficción …" at bounding box center [638, 346] width 1207 height 32
click at [59, 360] on input "un libro de ficción sobre la adolescencia de un inmigrante un libro de ficción …" at bounding box center [53, 346] width 11 height 32
radio input "true"
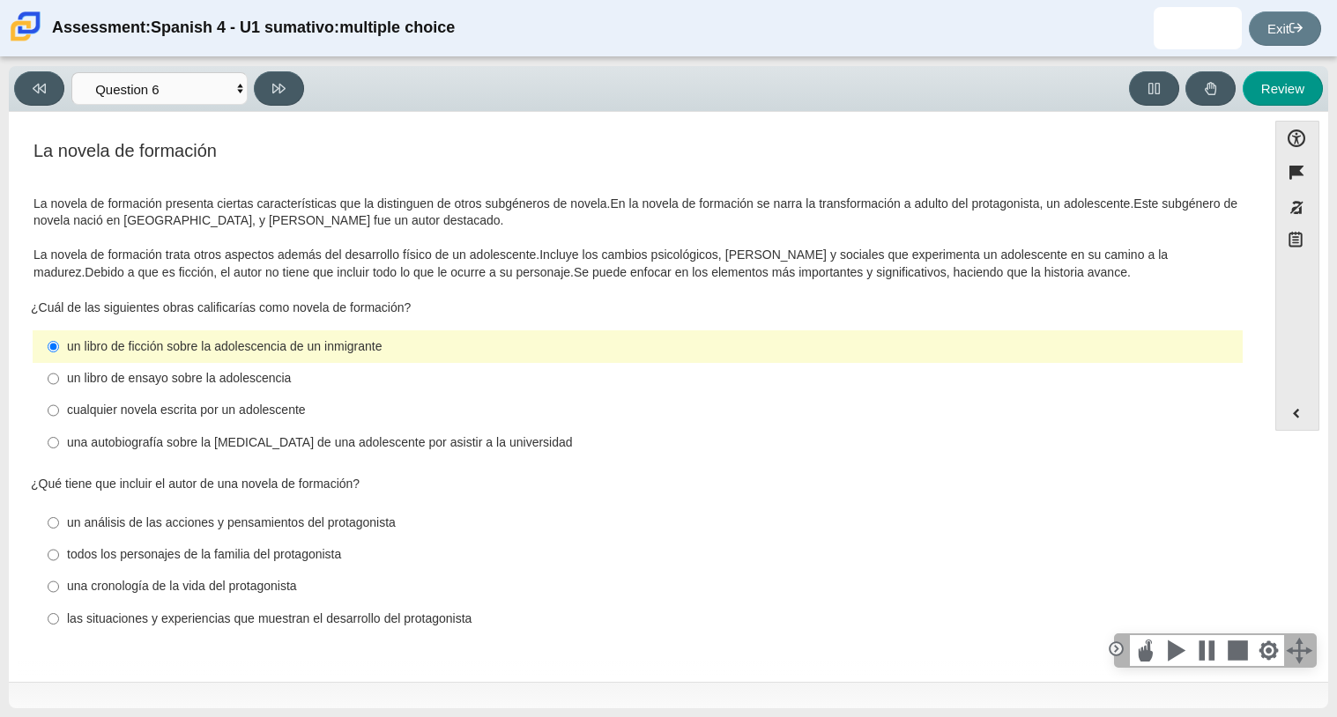
click at [317, 372] on div "un libro de ensayo sobre la adolescencia" at bounding box center [651, 379] width 1169 height 18
click at [59, 372] on input "un libro de ensayo sobre la adolescencia un libro de ensayo sobre la adolescenc…" at bounding box center [53, 379] width 11 height 32
radio input "true"
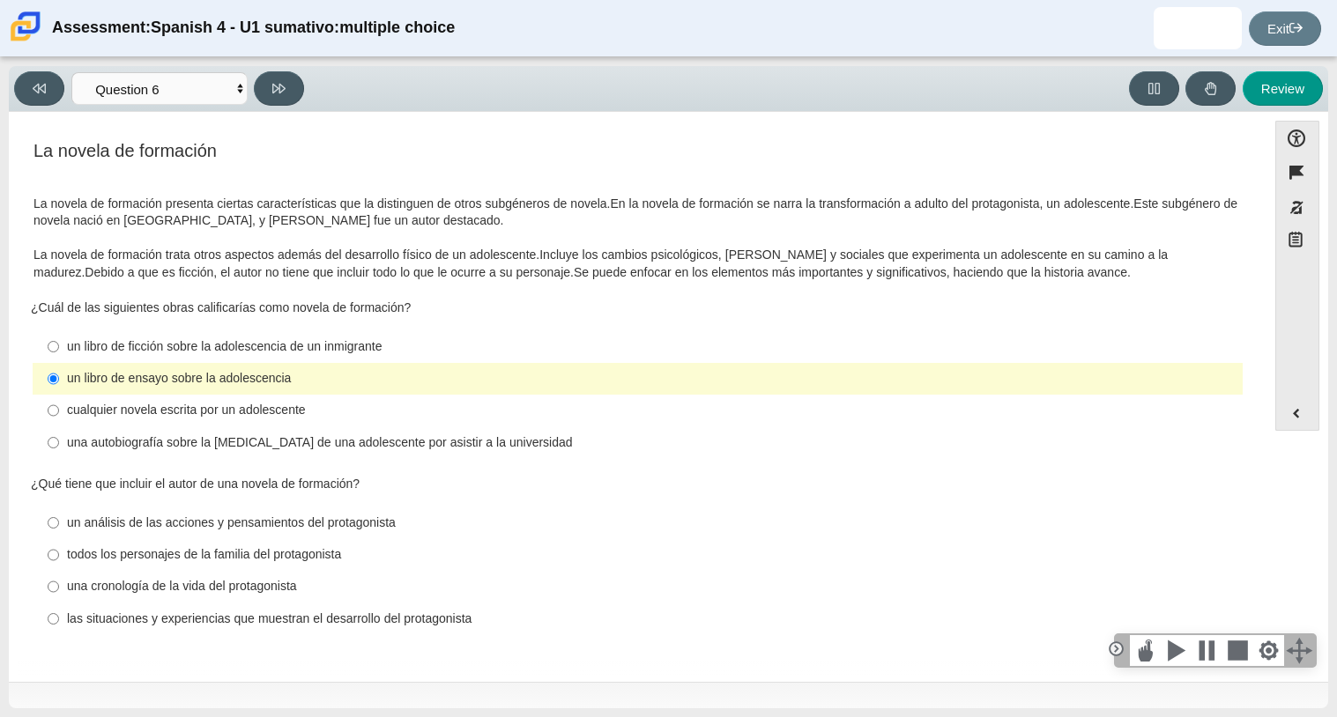
click at [359, 444] on div "una autobiografía sobre la lucha de una adolescente por asistir a la universidad" at bounding box center [651, 443] width 1169 height 18
click at [59, 444] on input "una autobiografía sobre la lucha de una adolescente por asistir a la universida…" at bounding box center [53, 443] width 11 height 32
radio input "true"
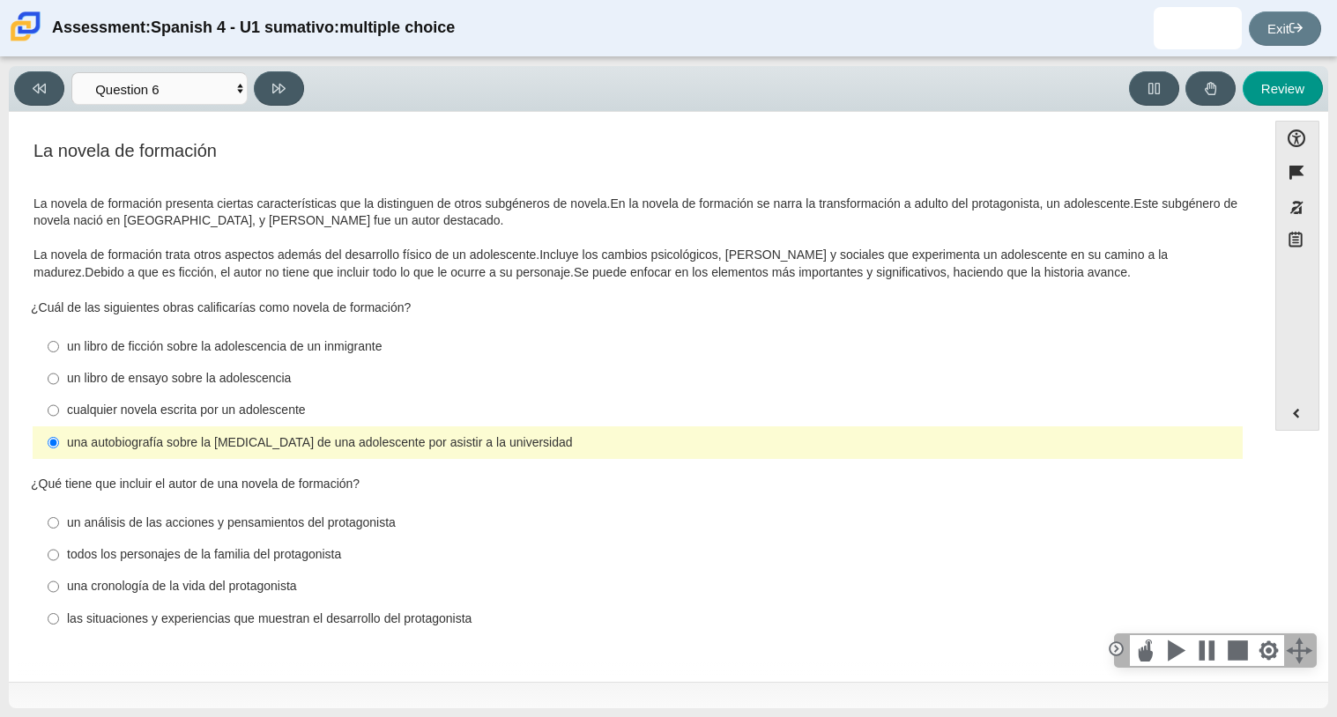
click at [282, 594] on div "una cronología de la vida del protagonista" at bounding box center [651, 587] width 1169 height 18
click at [59, 594] on input "una cronología de la vida del protagonista una cronología de la vida del protag…" at bounding box center [53, 587] width 11 height 32
radio input "true"
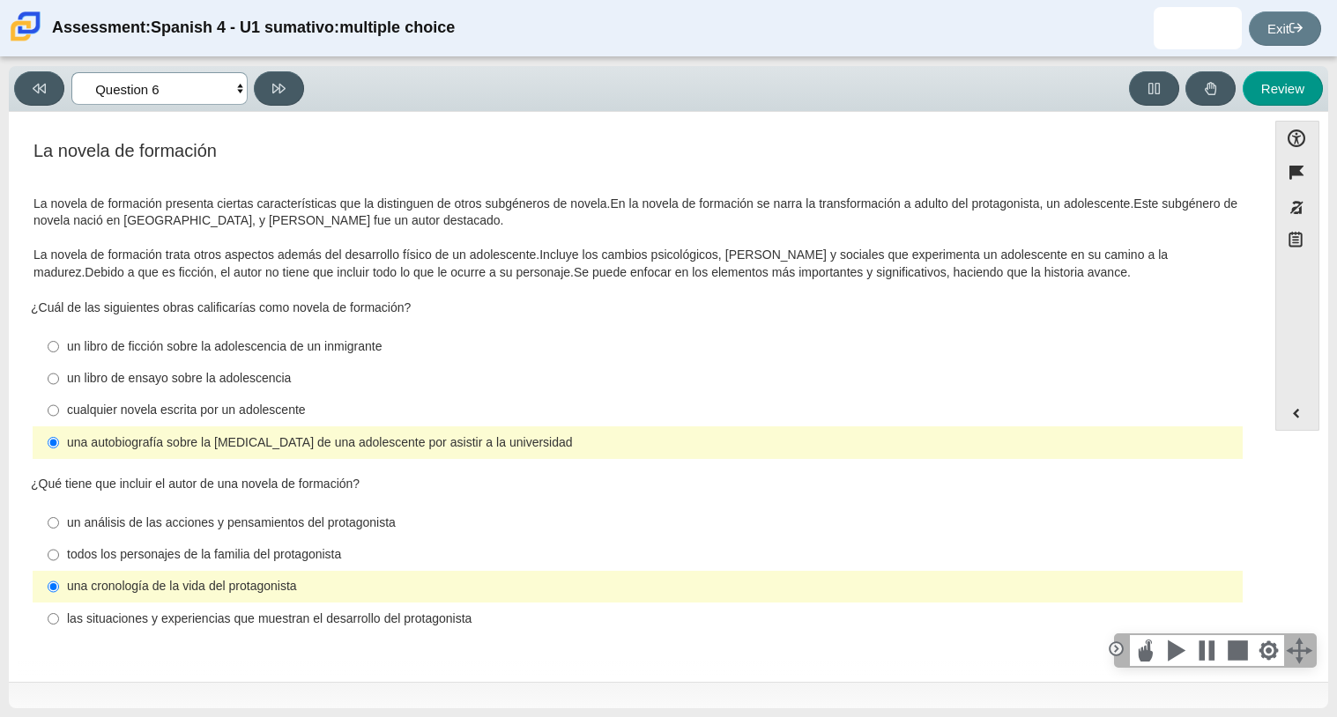
click at [195, 91] on select "Comprensión auditiva Question 1 Question 2 Question 3 Comprensión de lectura Qu…" at bounding box center [159, 88] width 176 height 33
click at [248, 309] on div "¿Cuál de las siguientes obras calificarías como novela de formación?" at bounding box center [637, 309] width 1213 height 18
click at [99, 134] on div "Feature La novela de formación La novela de formación presenta ciertas caracter…" at bounding box center [638, 393] width 1240 height 536
click at [193, 97] on select "Comprensión auditiva Question 1 Question 2 Question 3 Comprensión de lectura Qu…" at bounding box center [159, 88] width 176 height 33
select select "6168cc92-63b6-45d3-a929-0b9cba560165"
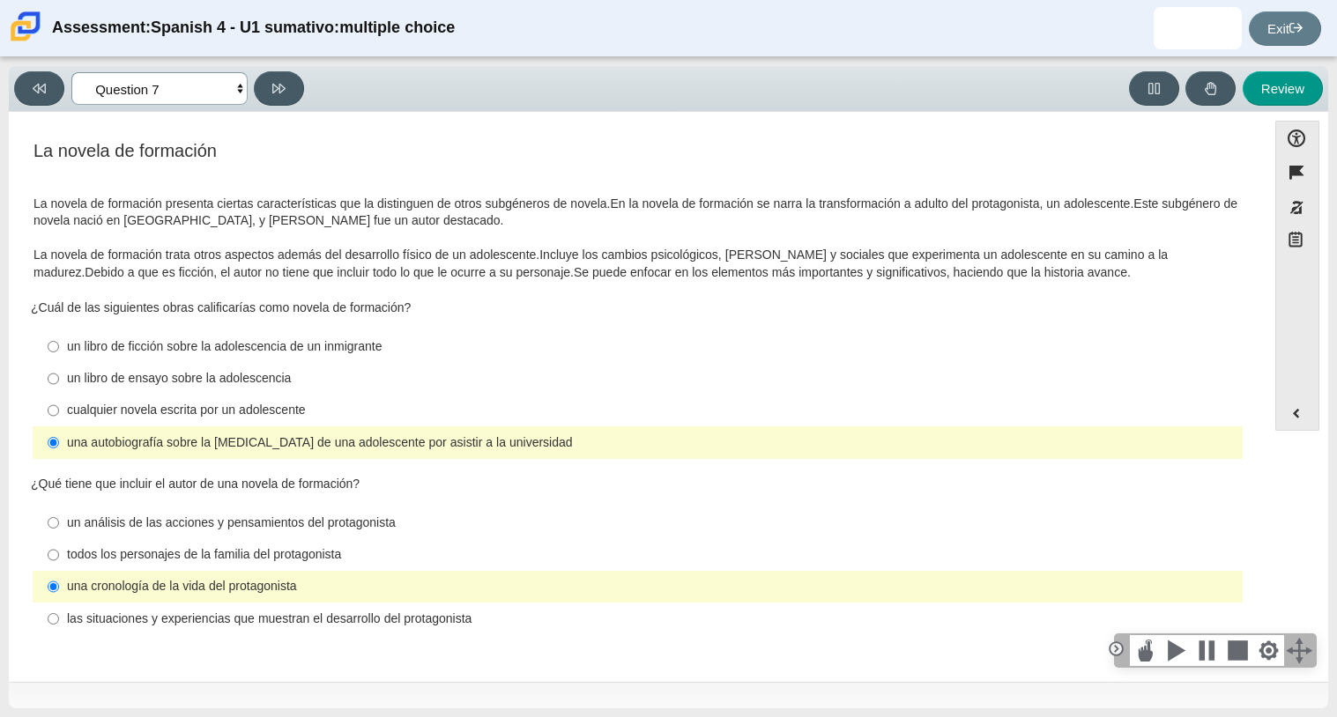
click at [71, 72] on select "Comprensión auditiva Question 1 Question 2 Question 3 Comprensión de lectura Qu…" at bounding box center [159, 88] width 176 height 33
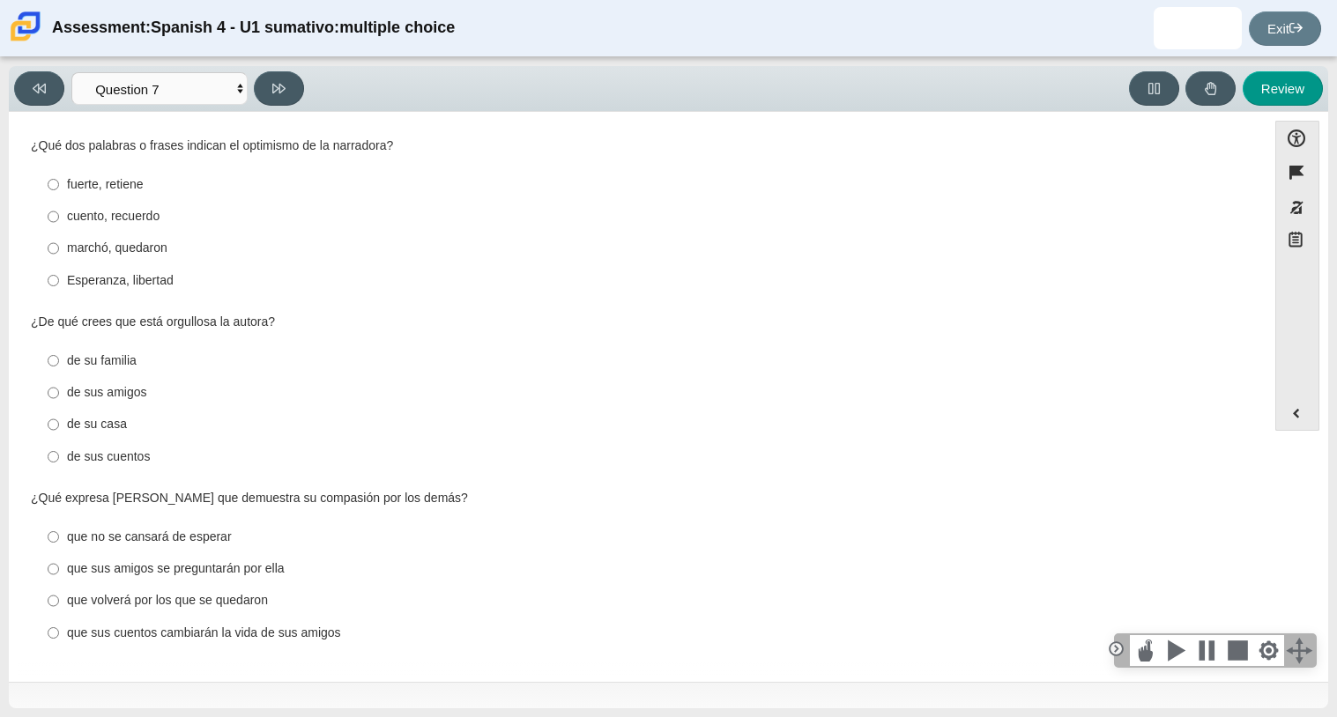
scroll to position [161, 11]
click at [235, 314] on div "¿De qué crees que está orgullosa la autora?" at bounding box center [637, 323] width 1213 height 18
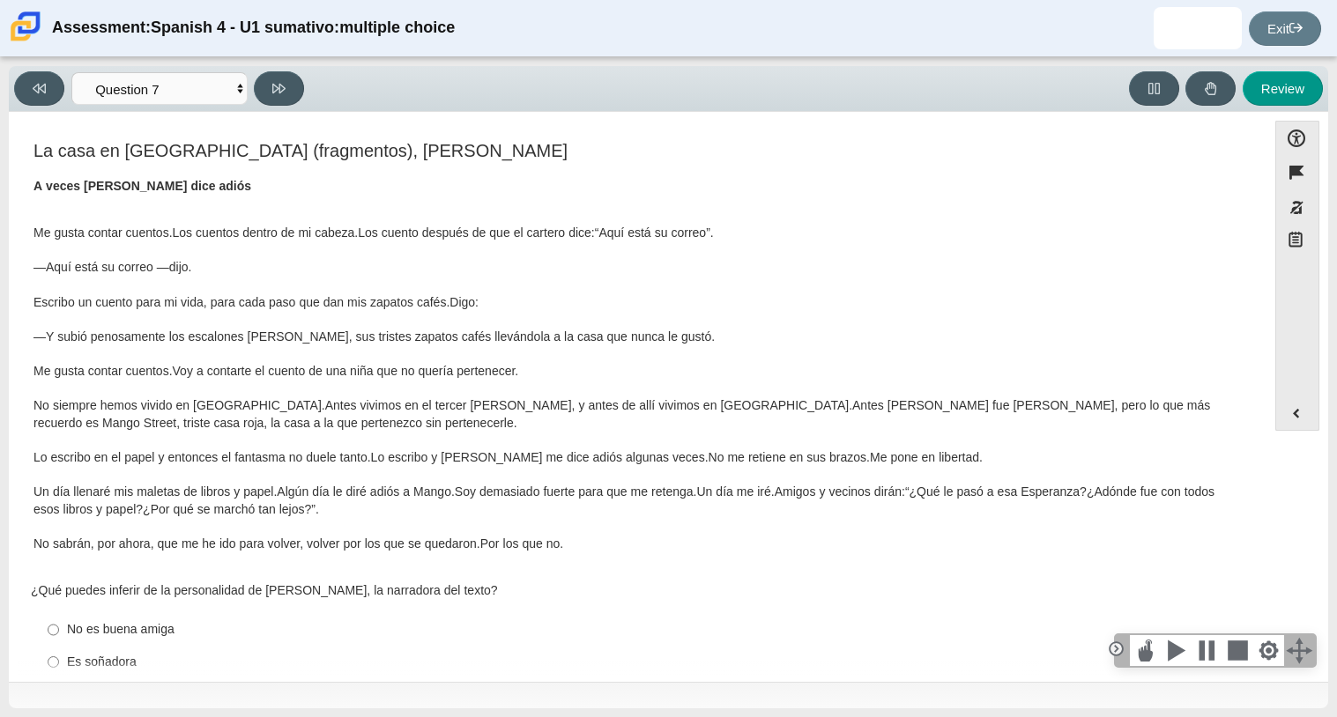
click at [235, 311] on p "Me gusta contar cuentos. Los cuentos dentro de mi cabeza. Los cuento después de…" at bounding box center [637, 389] width 1208 height 328
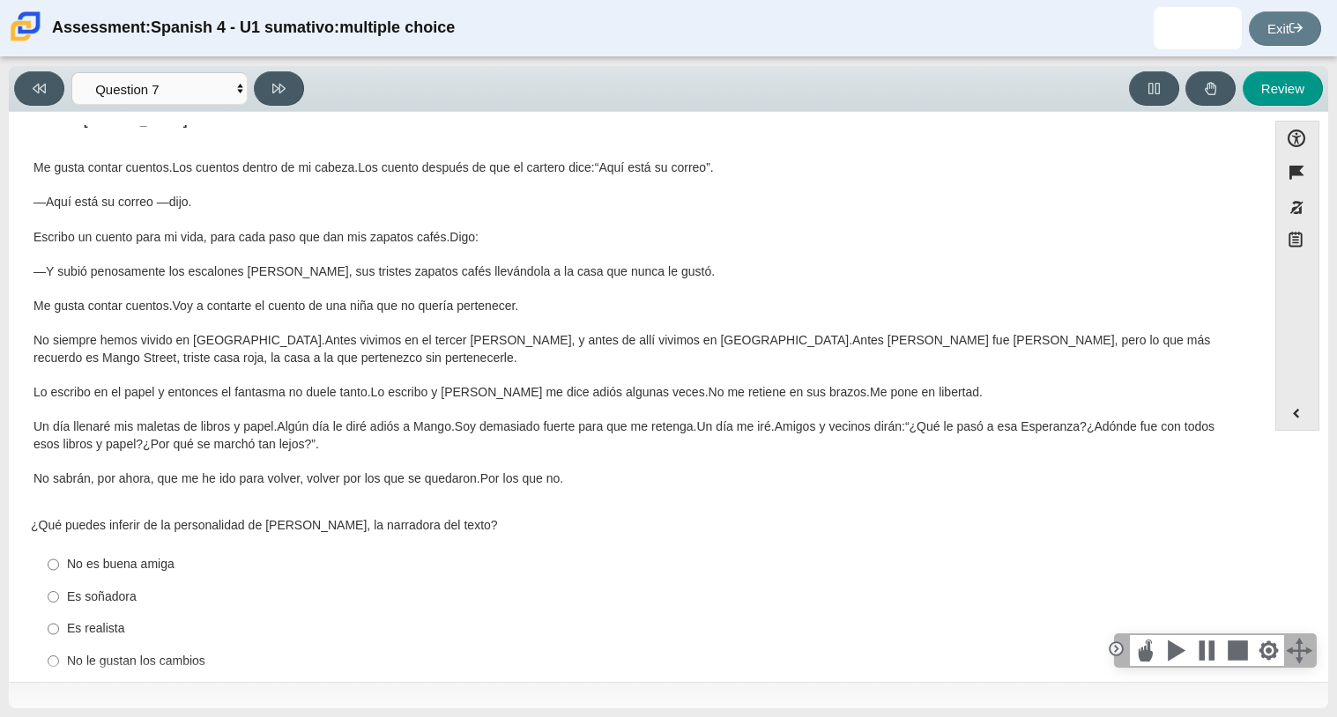
click at [235, 311] on p "Me gusta contar cuentos. Los cuentos dentro de mi cabeza. Los cuento después de…" at bounding box center [637, 324] width 1208 height 328
click at [235, 311] on thspan "Voy a contarte el cuento de una niña que no quería pertenecer." at bounding box center [346, 306] width 346 height 16
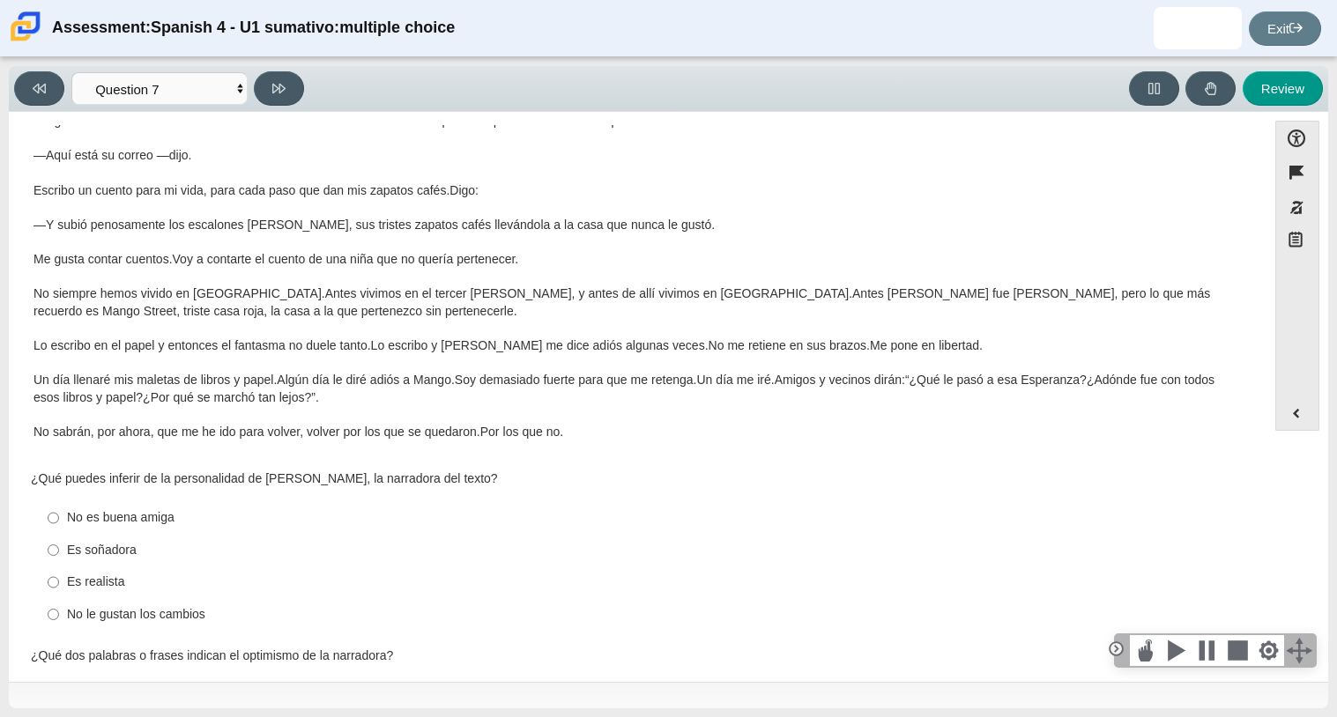
click at [235, 311] on p "Me gusta contar cuentos. Los cuentos dentro de mi cabeza. Los cuento después de…" at bounding box center [637, 277] width 1208 height 328
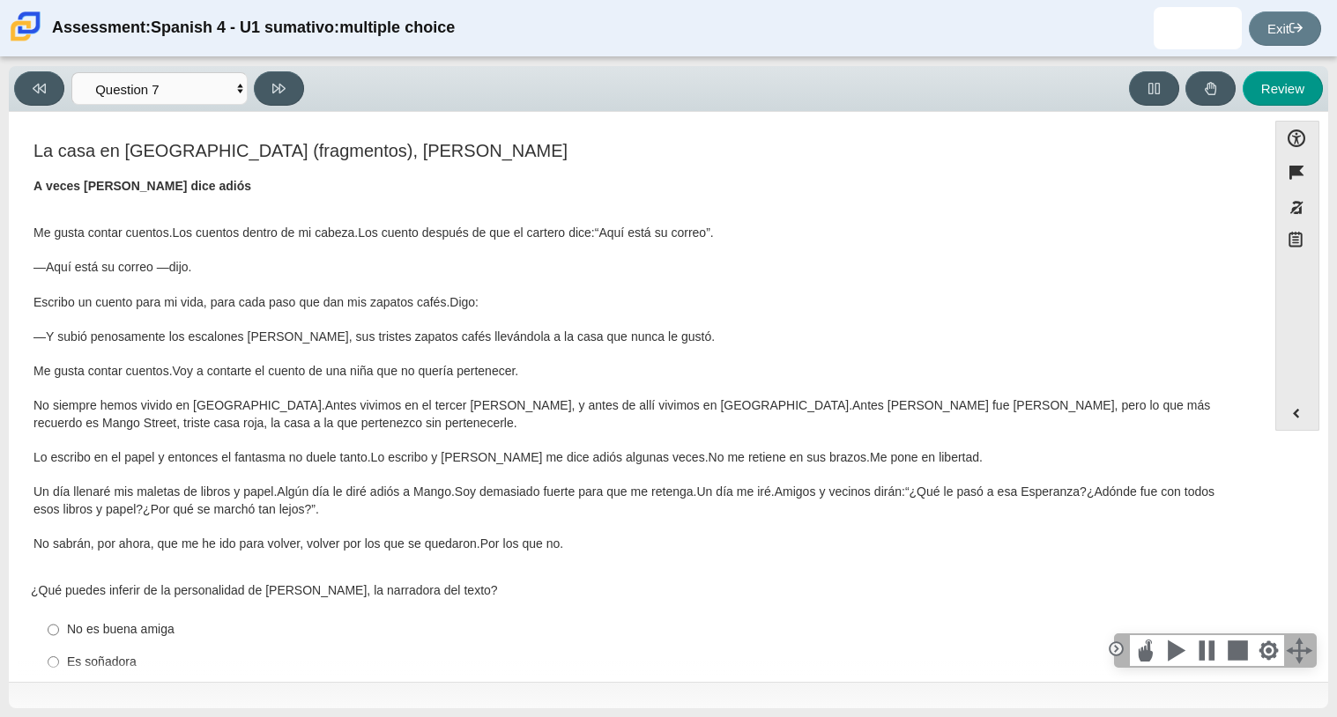
scroll to position [161, 11]
click at [235, 311] on div "La casa en Mango Street (fragmentos), Sandra Cisneros A veces Mango dice adiós …" at bounding box center [638, 711] width 1240 height 1146
click at [695, 667] on div "Question 1 1. ¿Por qué hablan español e inglés muchos inmigrantes hispanohablan…" at bounding box center [638, 400] width 1240 height 550
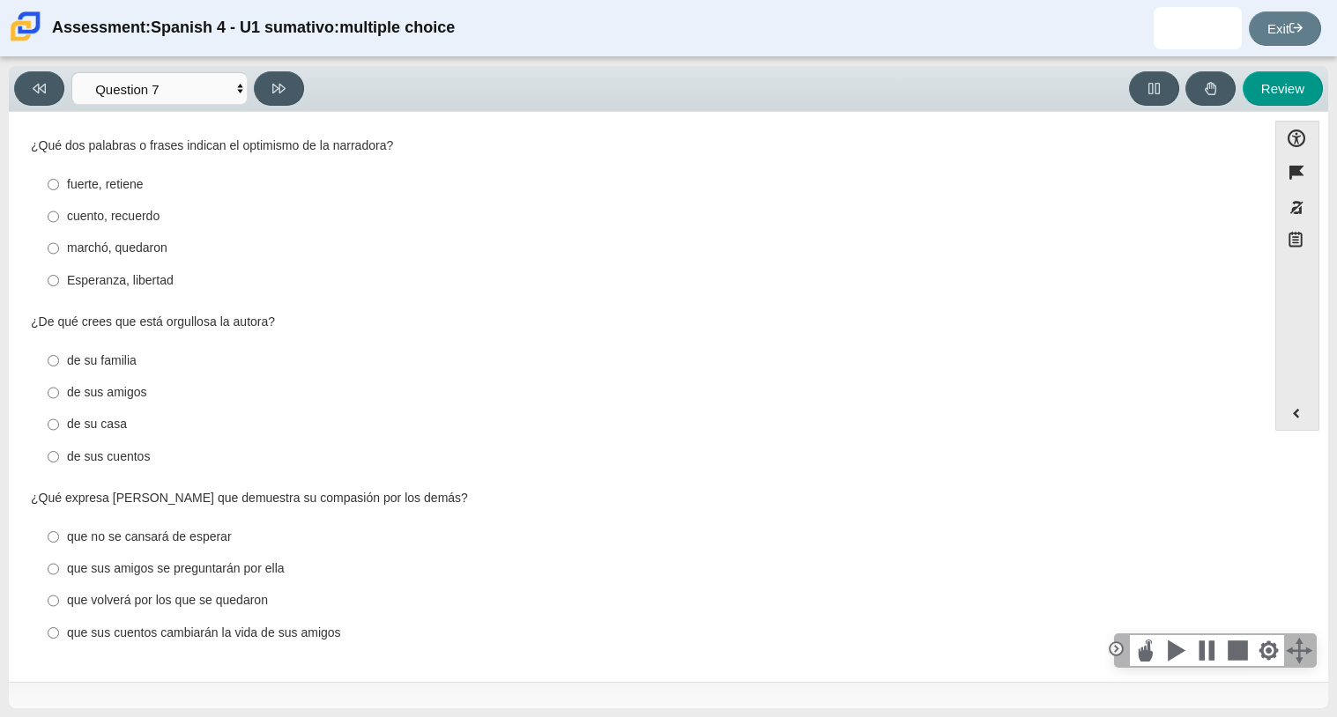
scroll to position [622, 0]
click at [133, 245] on div "marchó, quedaron" at bounding box center [651, 249] width 1169 height 18
click at [59, 245] on input "marchó, quedaron marchó, quedaron" at bounding box center [53, 249] width 11 height 32
radio input "true"
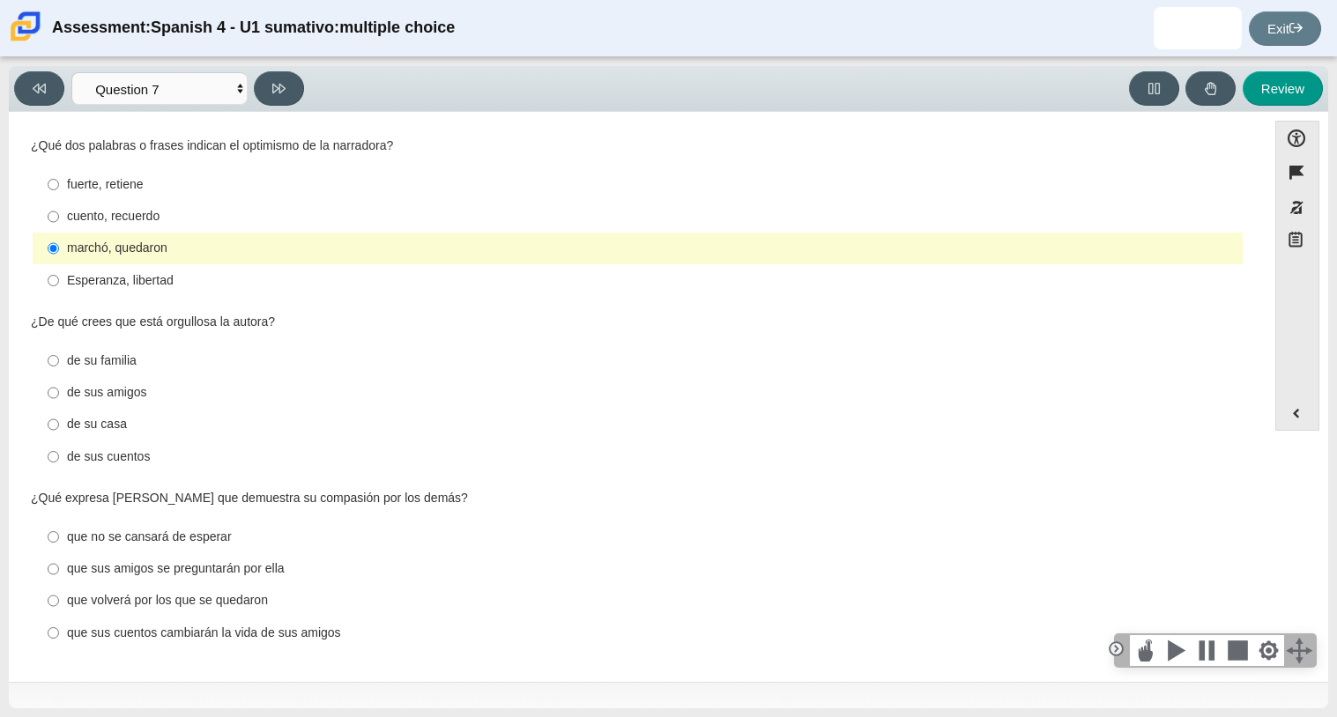
click at [188, 185] on div "fuerte, retiene" at bounding box center [651, 185] width 1169 height 18
click at [59, 185] on input "fuerte, retiene fuerte, retiene" at bounding box center [53, 184] width 11 height 32
radio input "true"
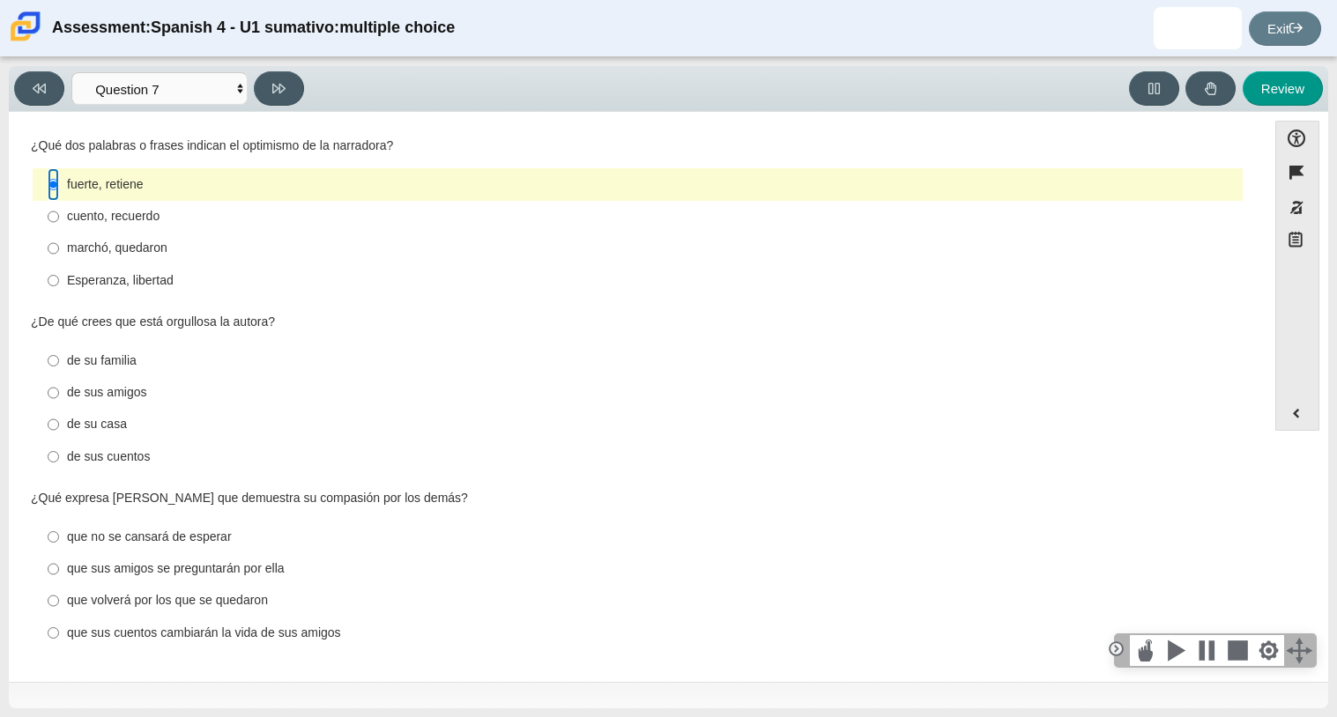
scroll to position [624, 0]
click at [167, 336] on div "¿De qué crees que está orgullosa la autora? Responses de su familia de su famil…" at bounding box center [637, 394] width 1213 height 161
click at [116, 425] on div "de su casa" at bounding box center [651, 425] width 1169 height 18
click at [59, 425] on input "de su casa de su casa" at bounding box center [53, 425] width 11 height 32
radio input "true"
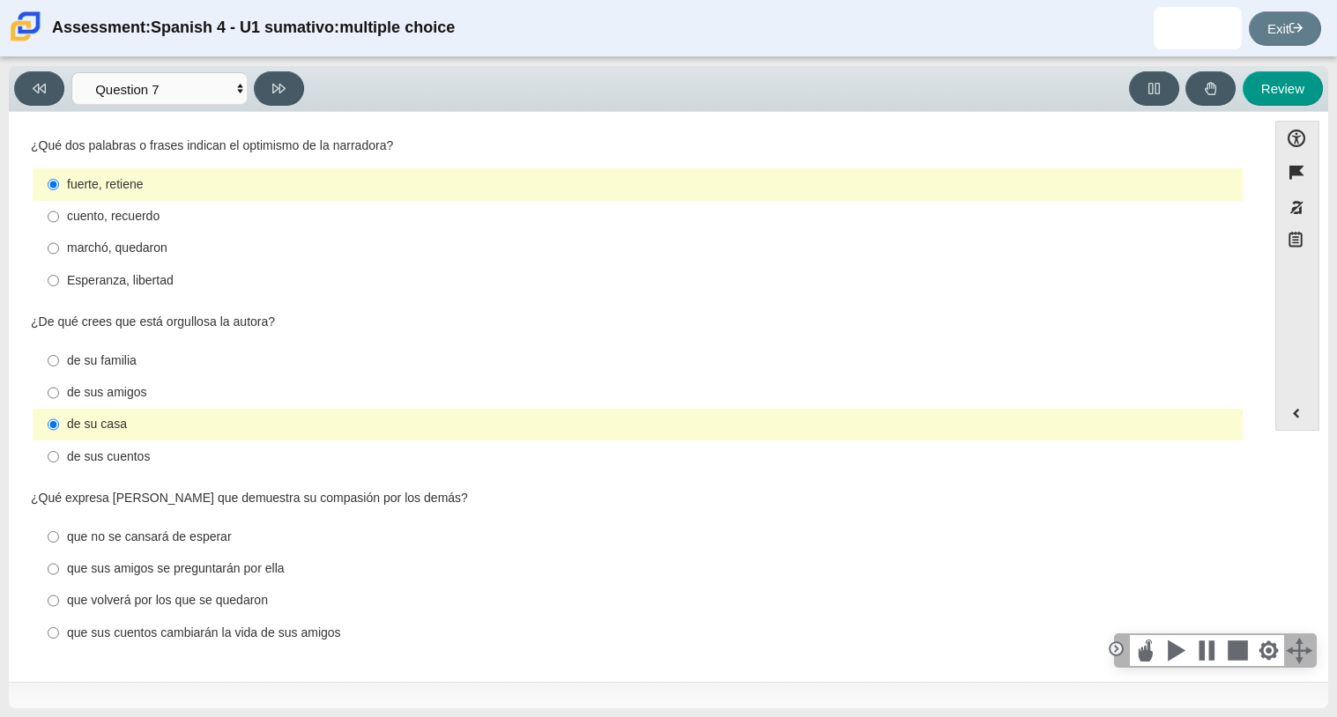
click at [257, 635] on div "que sus cuentos cambiarán la vida de sus amigos" at bounding box center [651, 634] width 1169 height 18
click at [59, 635] on input "que sus cuentos cambiarán la vida de sus amigos que sus cuentos cambiarán la vi…" at bounding box center [53, 633] width 11 height 32
radio input "true"
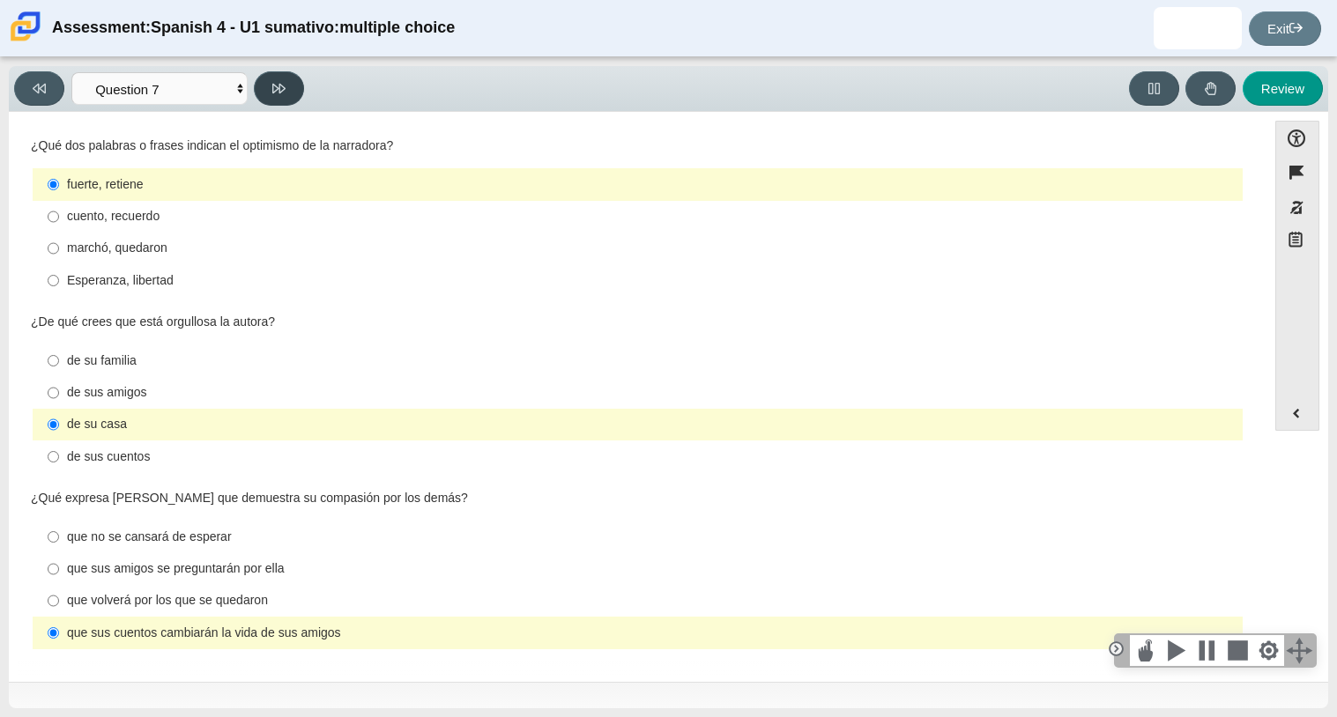
click at [287, 75] on button at bounding box center [279, 88] width 50 height 34
select select "98fe3b59-0d4b-482f-94e6-cc4dee5e60d3"
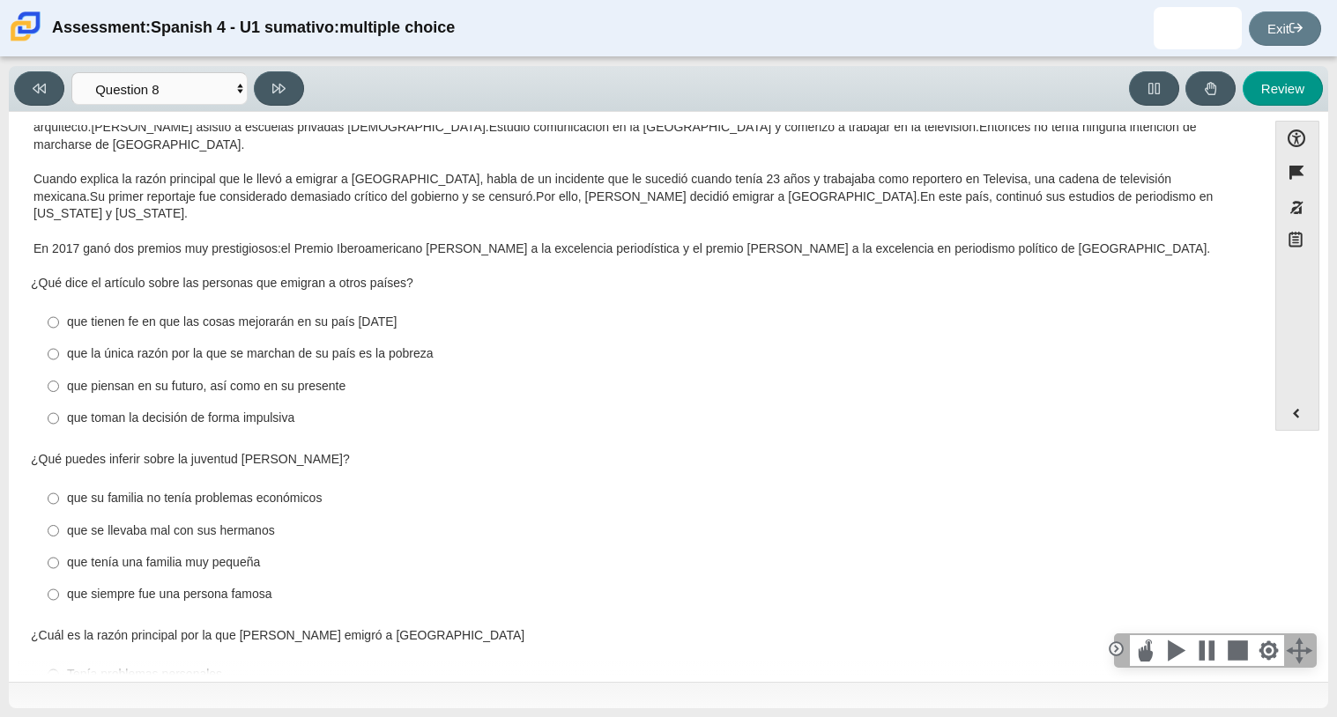
scroll to position [126, 0]
click at [167, 72] on select "Comprensión auditiva Question 1 Question 2 Question 3 Comprensión de lectura Qu…" at bounding box center [159, 88] width 176 height 33
click at [412, 412] on div "que toman la decisión de forma impulsiva" at bounding box center [651, 421] width 1169 height 18
click at [59, 404] on input "que toman la decisión de forma impulsiva que toman la decisión de forma impulsi…" at bounding box center [53, 420] width 11 height 32
radio input "true"
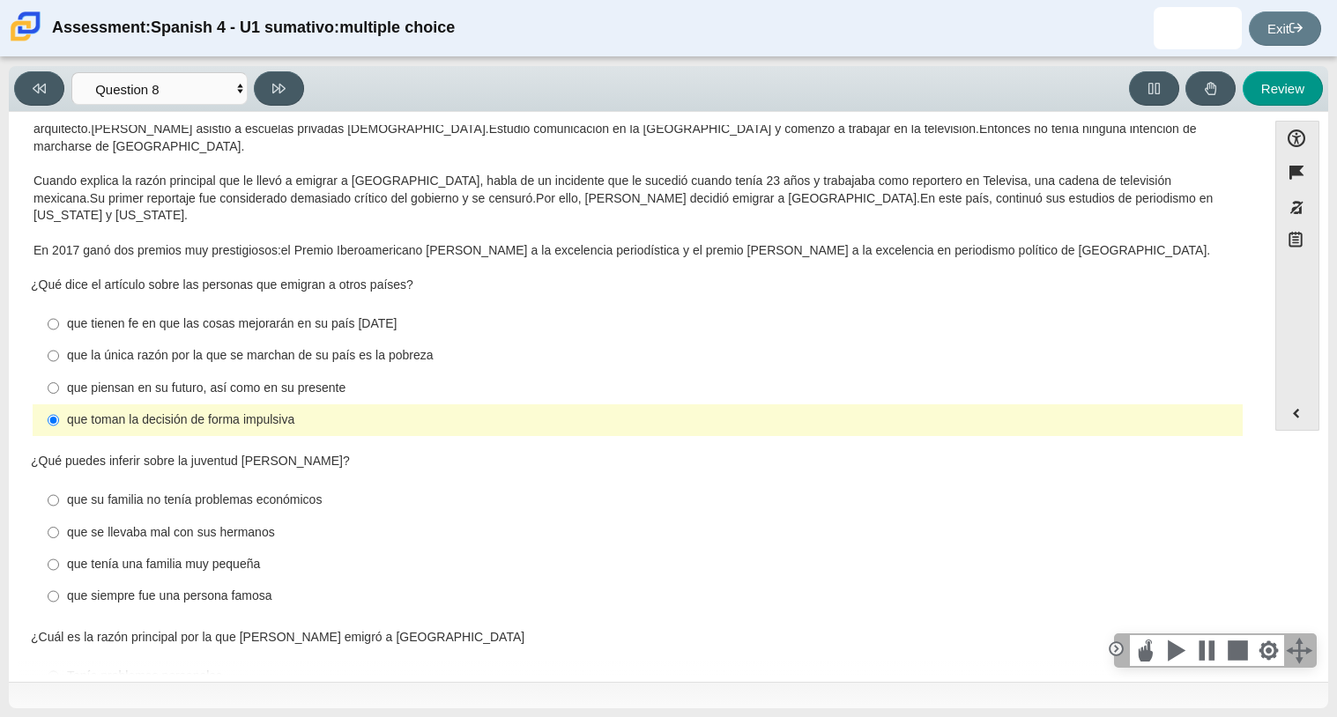
click at [243, 347] on div "que la única razón por la que se marchan de su país es la pobreza" at bounding box center [651, 356] width 1169 height 18
click at [59, 340] on input "que la única razón por la que se marchan de su país es la pobreza que la única …" at bounding box center [53, 356] width 11 height 32
radio input "true"
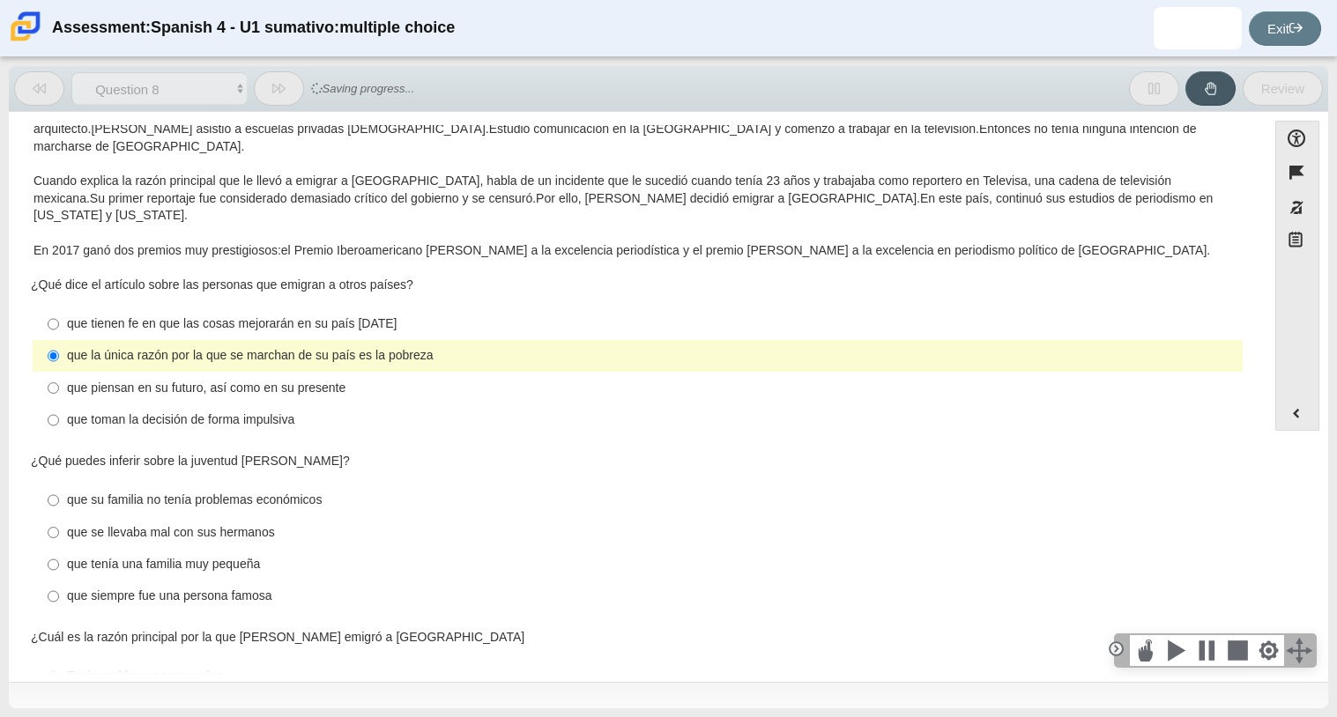
click at [211, 549] on label "que tenía una familia muy pequeña que tenía una familia muy pequeña" at bounding box center [638, 565] width 1207 height 32
click at [59, 549] on input "que tenía una familia muy pequeña que tenía una familia muy pequeña" at bounding box center [53, 565] width 11 height 32
radio input "true"
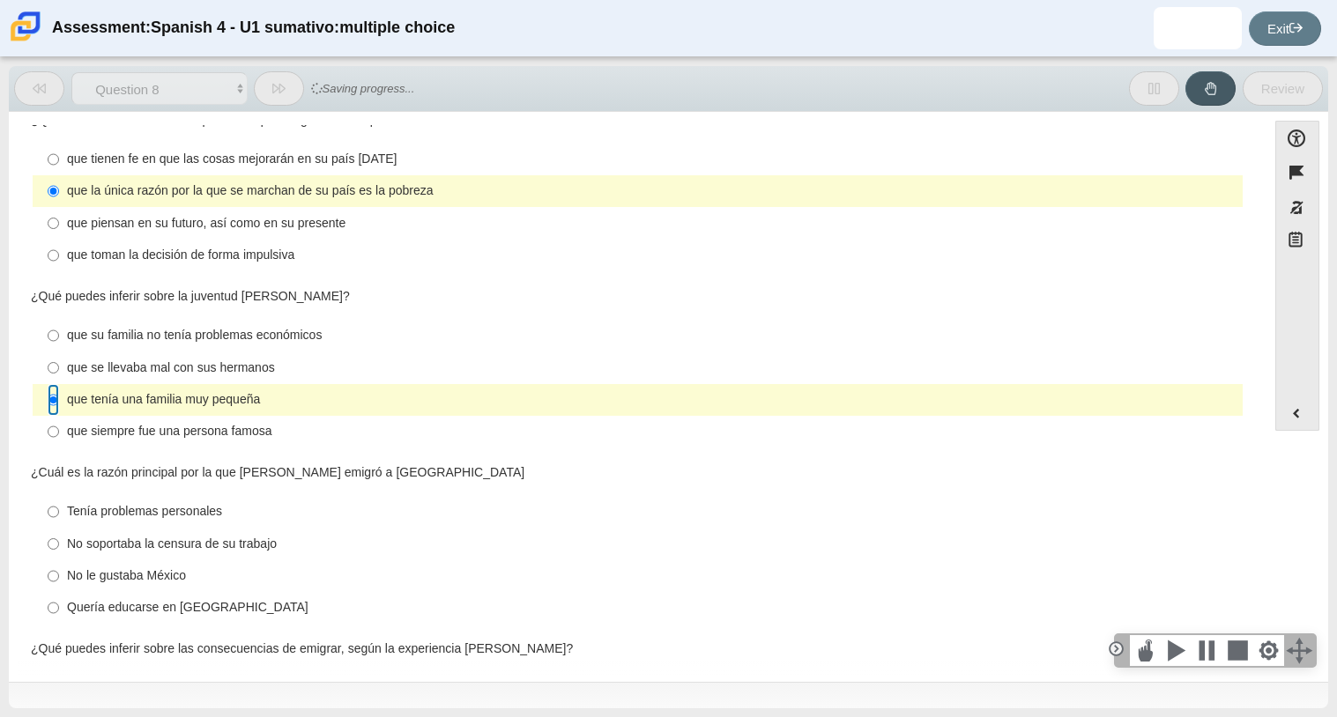
scroll to position [409, 0]
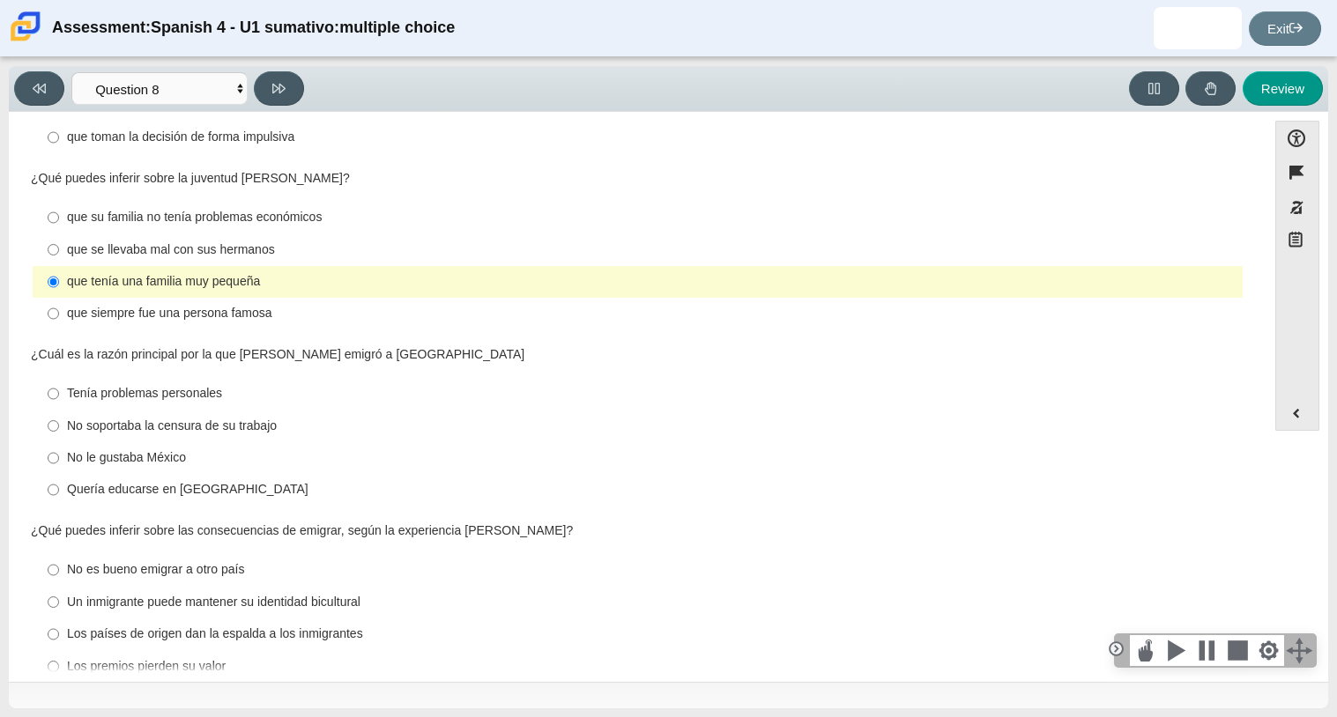
click at [91, 418] on div "No soportaba la censura de su trabajo" at bounding box center [651, 427] width 1169 height 18
click at [59, 410] on input "No soportaba la censura de su trabajo No soportaba la censura de su trabajo" at bounding box center [53, 426] width 11 height 32
radio input "true"
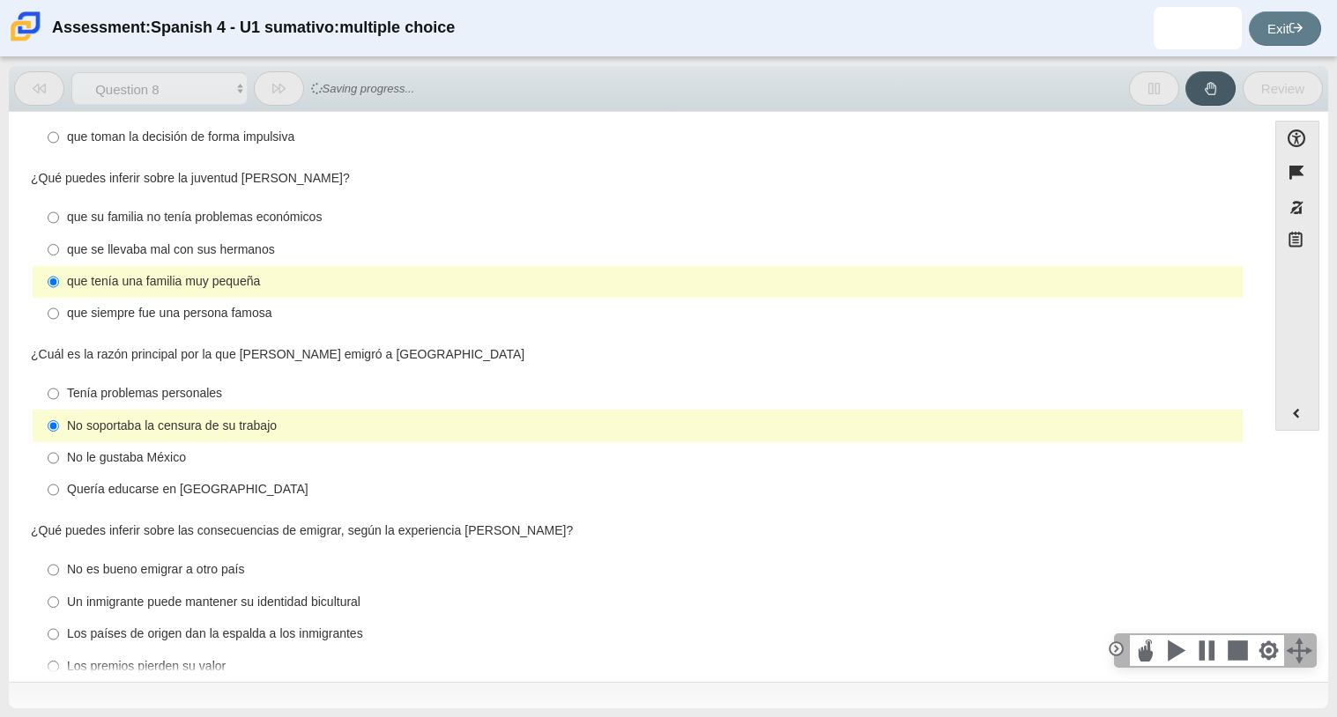
click at [112, 658] on div "Los premios pierden su valor" at bounding box center [651, 667] width 1169 height 18
click at [59, 650] on input "Los premios pierden su valor Los premios pierden su valor" at bounding box center [53, 666] width 11 height 32
radio input "true"
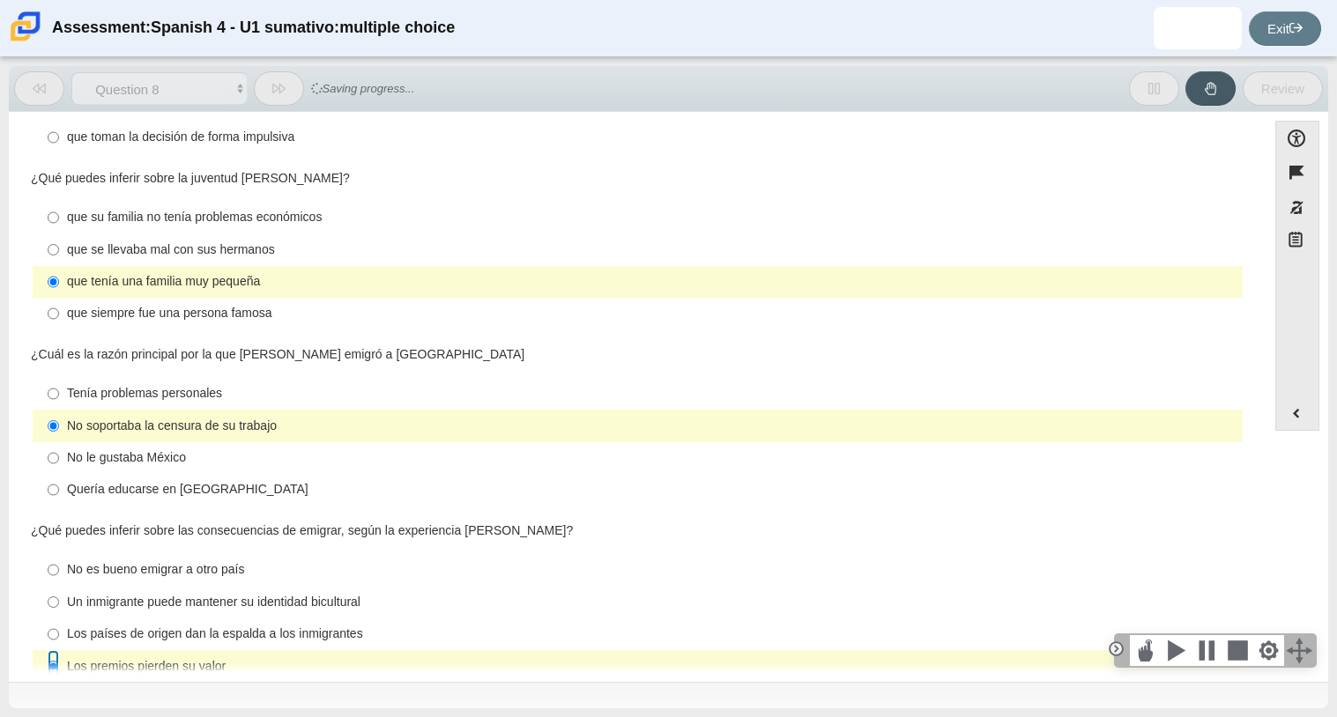
scroll to position [0, 0]
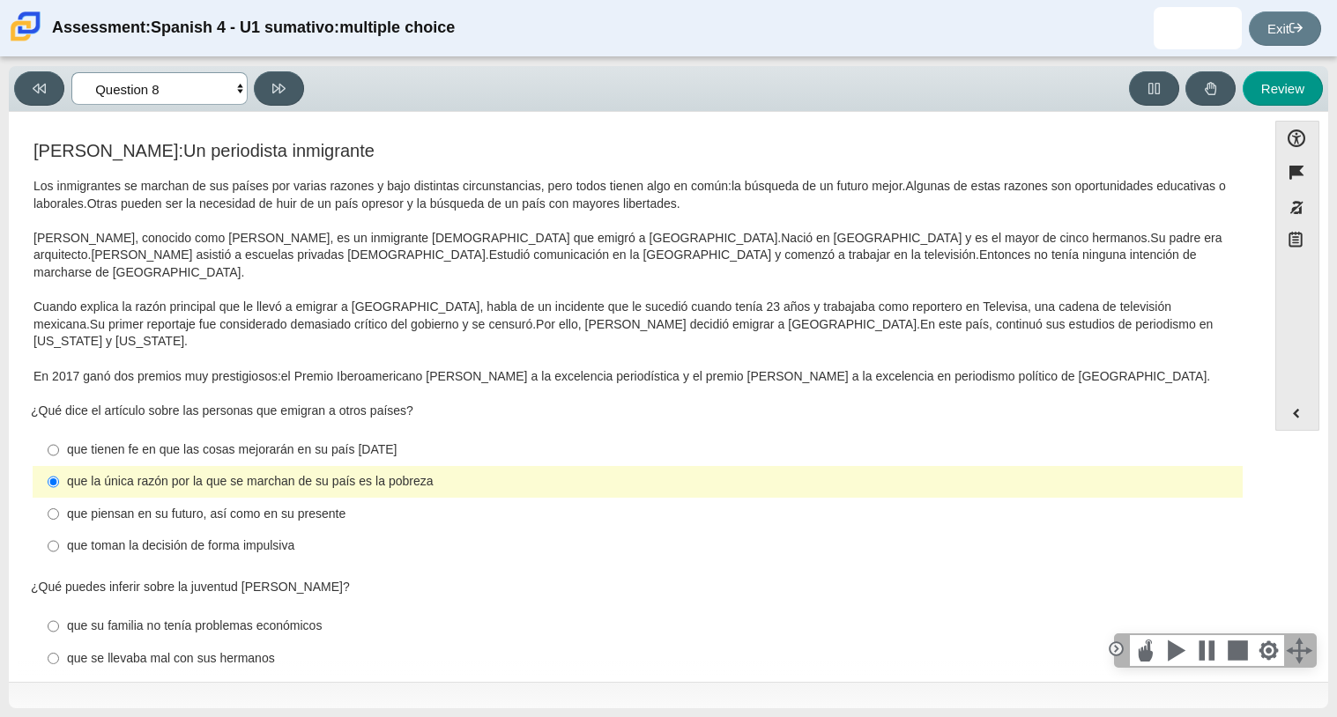
click at [234, 85] on select "Comprensión auditiva Question 1 Question 2 Question 3 Comprensión de lectura Qu…" at bounding box center [159, 88] width 176 height 33
select select "review"
click at [71, 72] on select "Comprensión auditiva Question 1 Question 2 Question 3 Comprensión de lectura Qu…" at bounding box center [159, 88] width 176 height 33
